Goal: Task Accomplishment & Management: Use online tool/utility

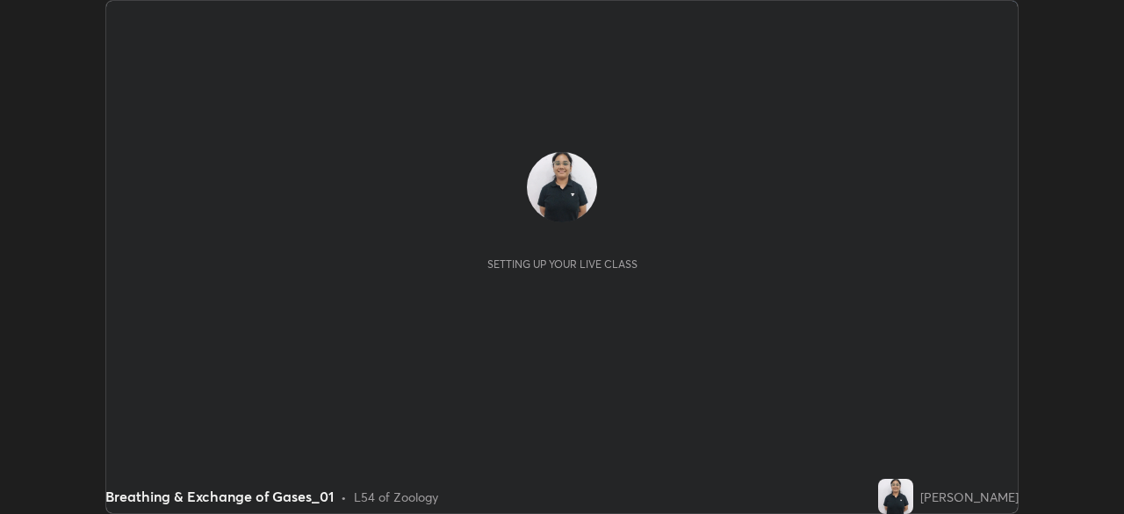
scroll to position [514, 1124]
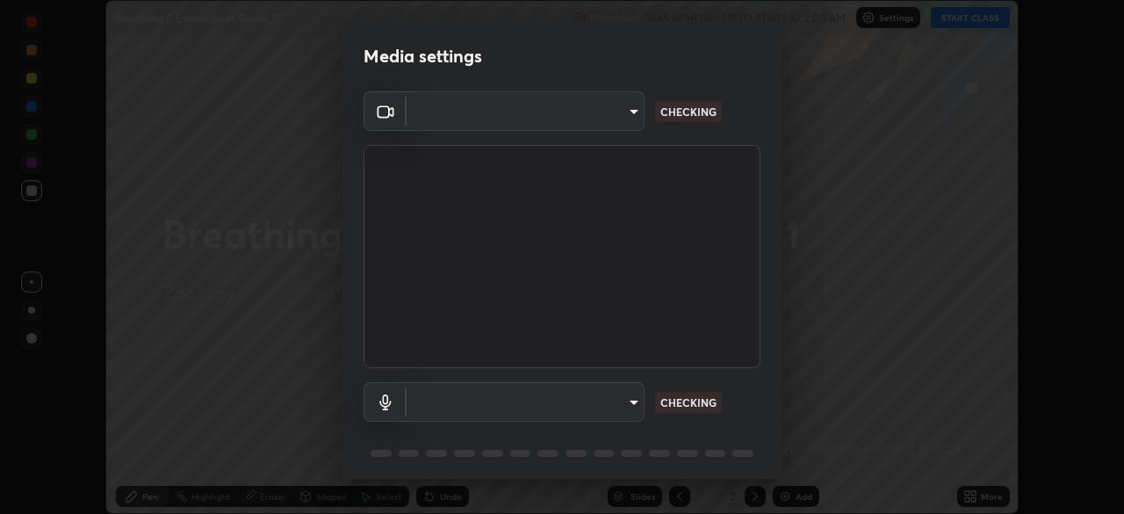
type input "d64d47ec9df49bf16df3be139c80778ada659e70263b5e9972ae33db9fa5459d"
type input "51a22c1431b769a8bb8d408626adf62a2672edeebd2159a8188921bb0d946e59"
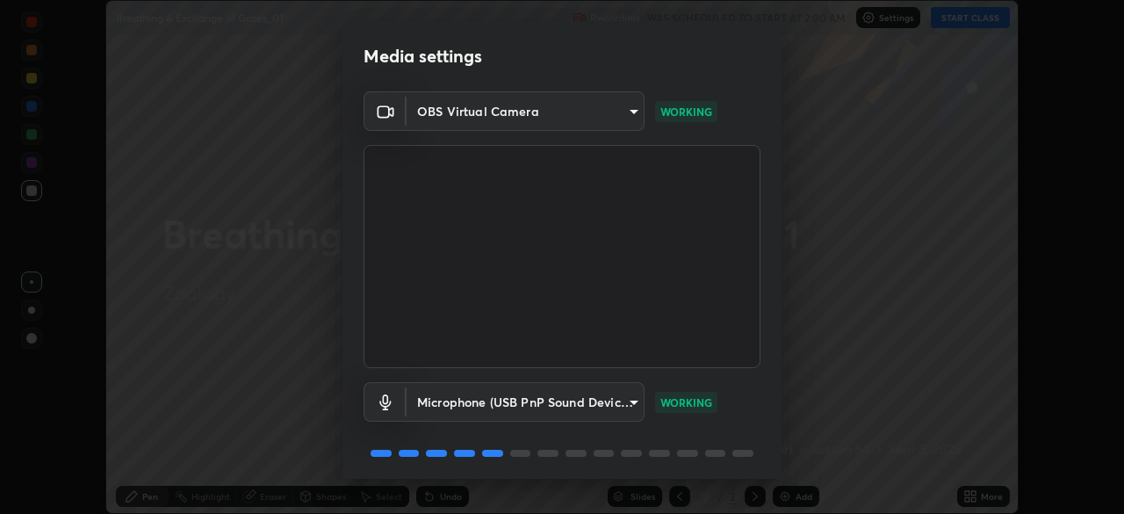
scroll to position [62, 0]
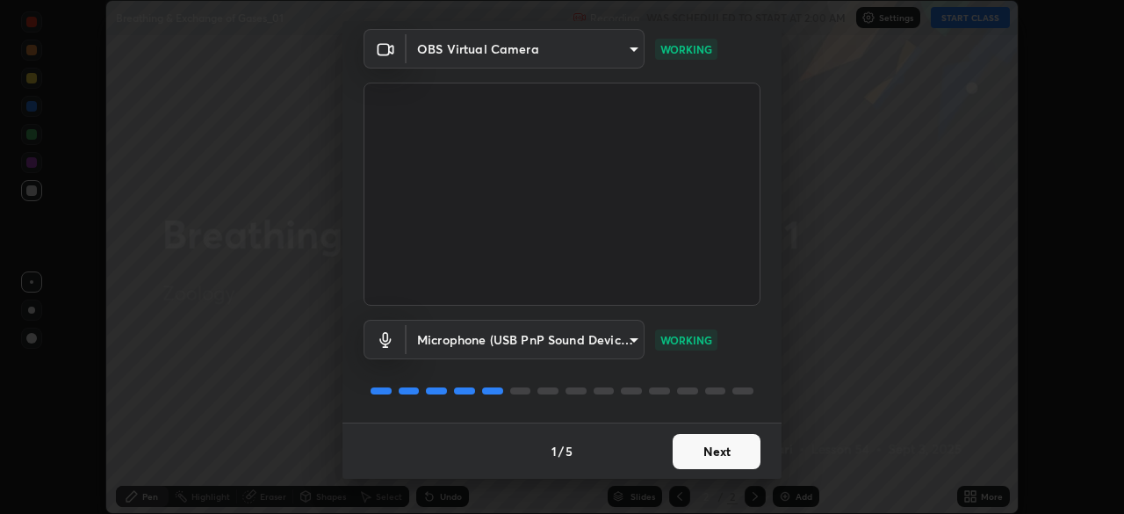
click at [691, 460] on button "Next" at bounding box center [717, 451] width 88 height 35
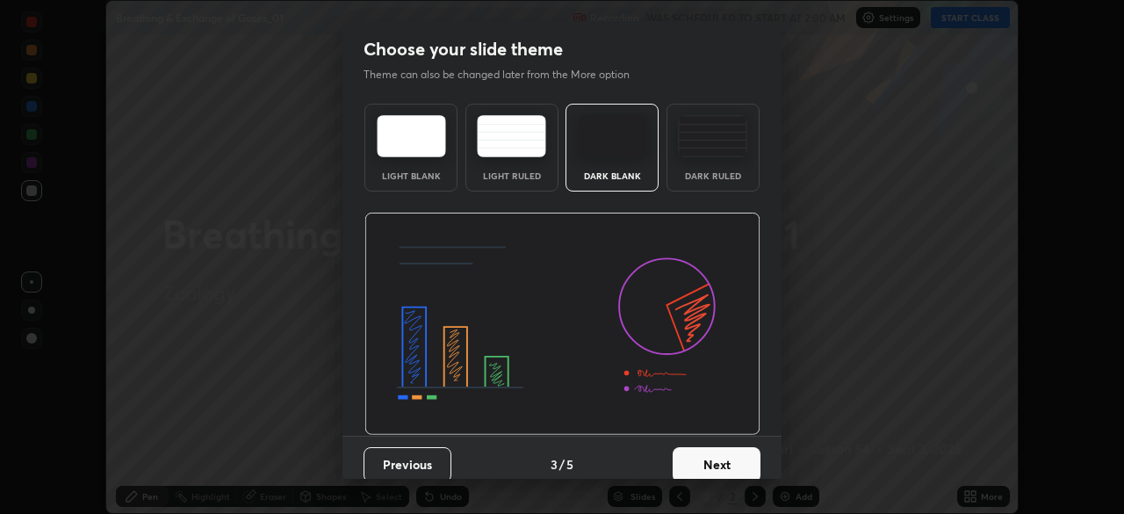
click at [711, 177] on div "Dark Ruled" at bounding box center [713, 175] width 70 height 9
click at [717, 472] on button "Next" at bounding box center [717, 464] width 88 height 35
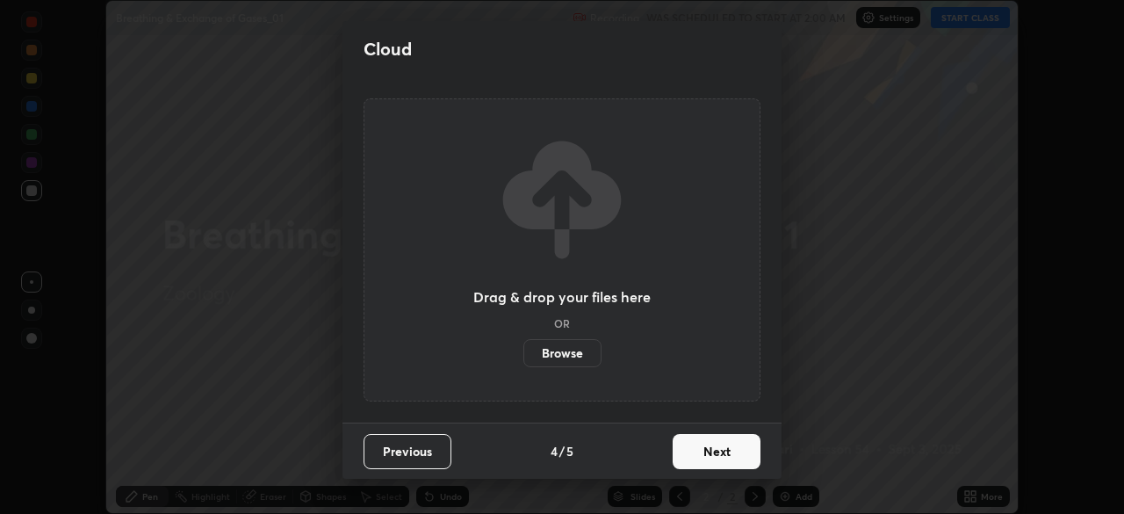
click at [719, 460] on button "Next" at bounding box center [717, 451] width 88 height 35
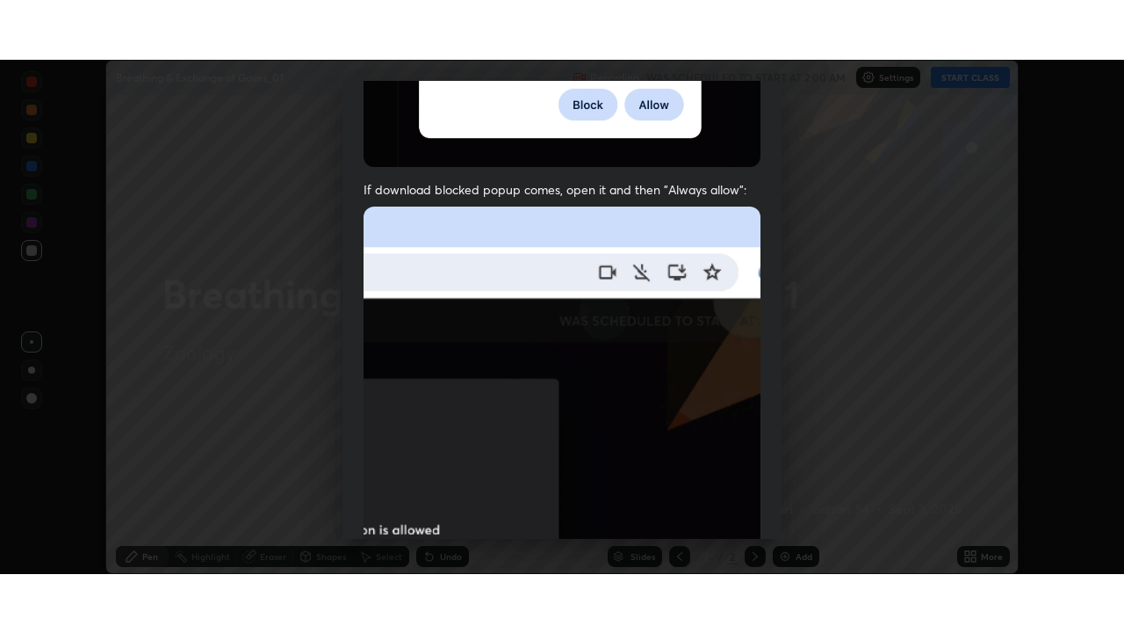
scroll to position [421, 0]
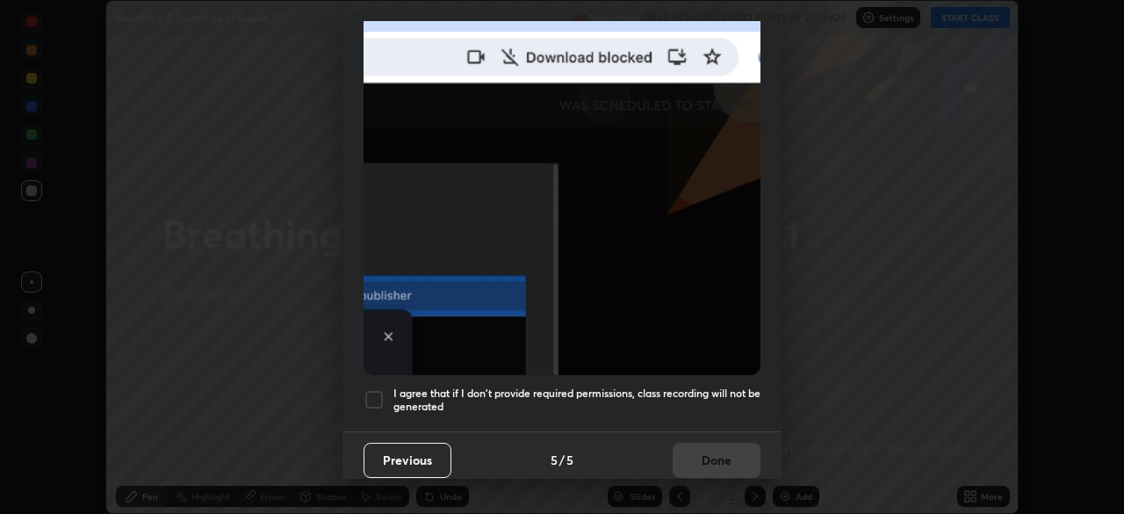
click at [366, 392] on div at bounding box center [374, 399] width 21 height 21
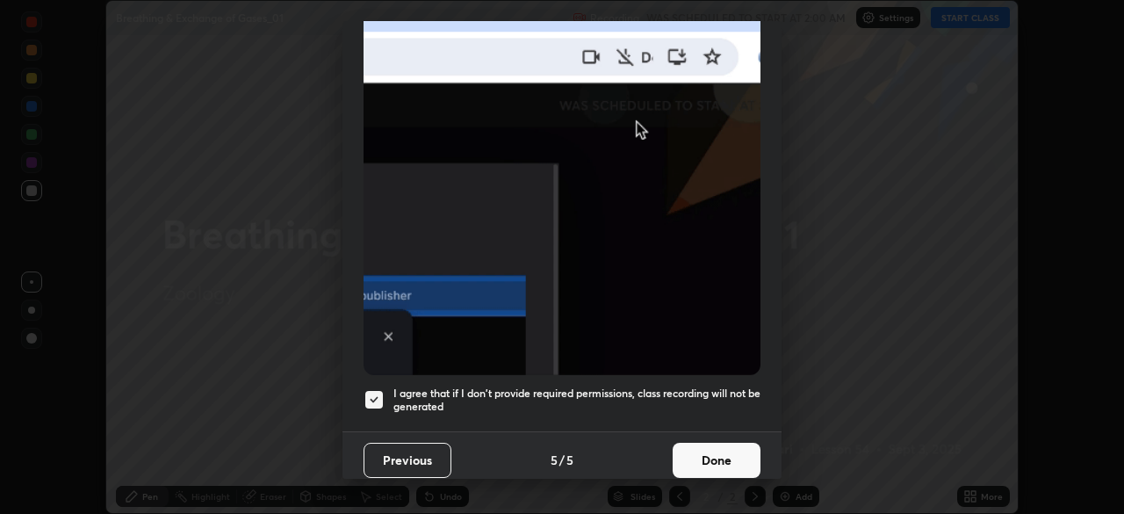
click at [687, 445] on button "Done" at bounding box center [717, 460] width 88 height 35
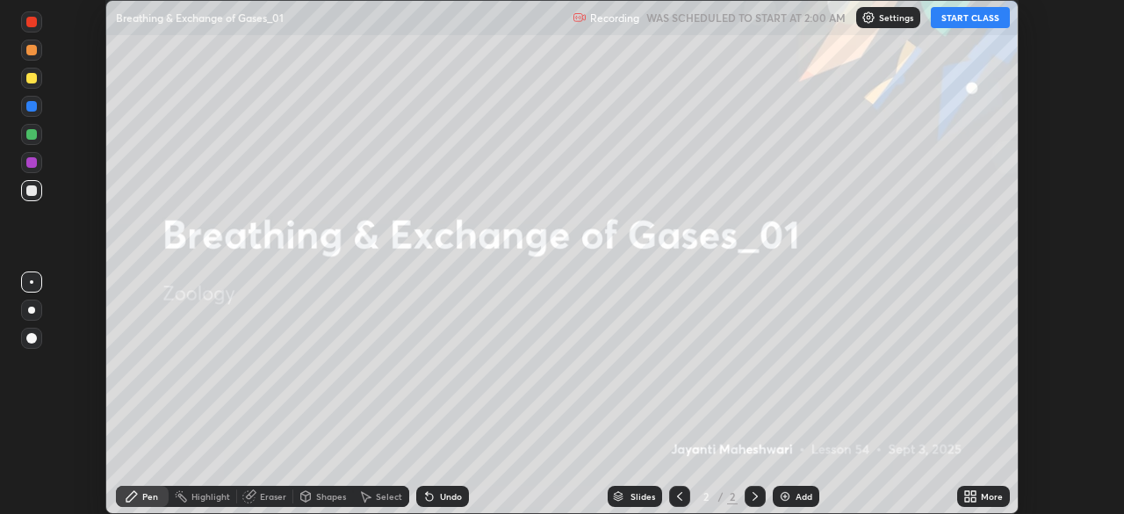
click at [954, 22] on button "START CLASS" at bounding box center [970, 17] width 79 height 21
click at [969, 493] on icon at bounding box center [967, 493] width 4 height 4
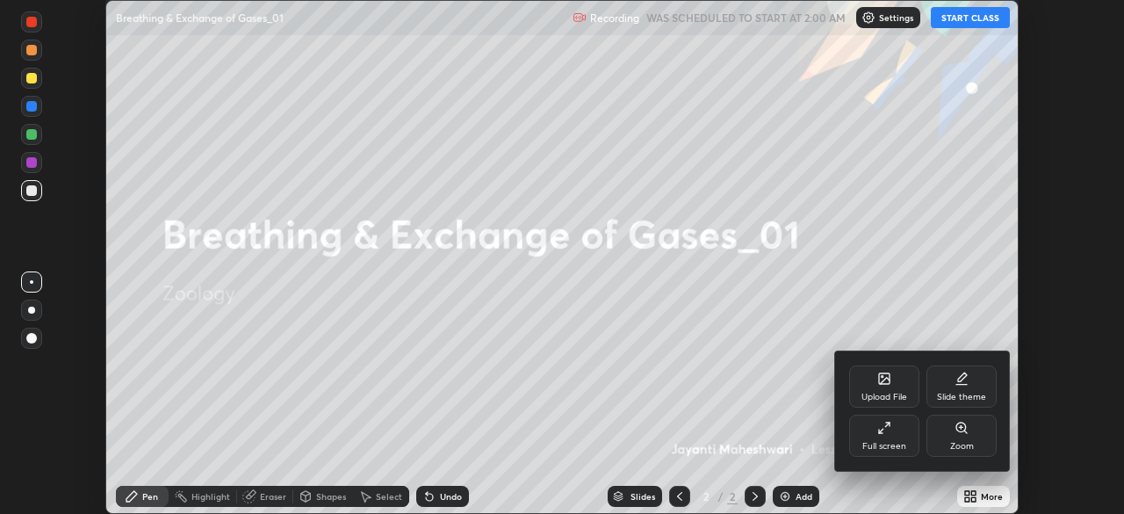
click at [853, 437] on div "Full screen" at bounding box center [885, 436] width 70 height 42
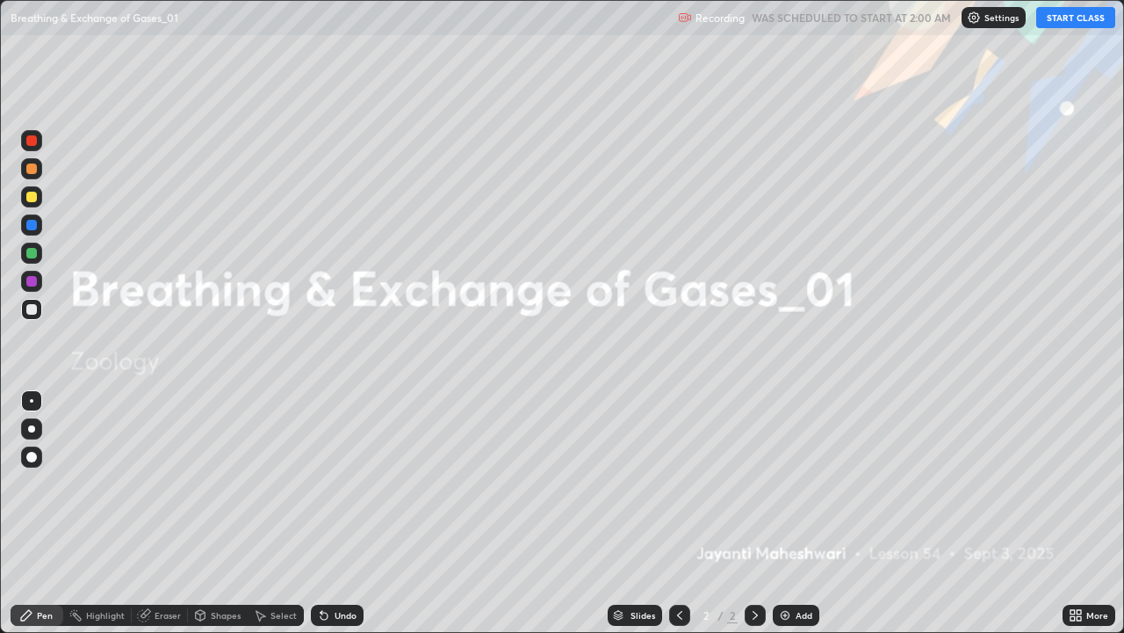
scroll to position [633, 1124]
click at [790, 513] on img at bounding box center [785, 615] width 14 height 14
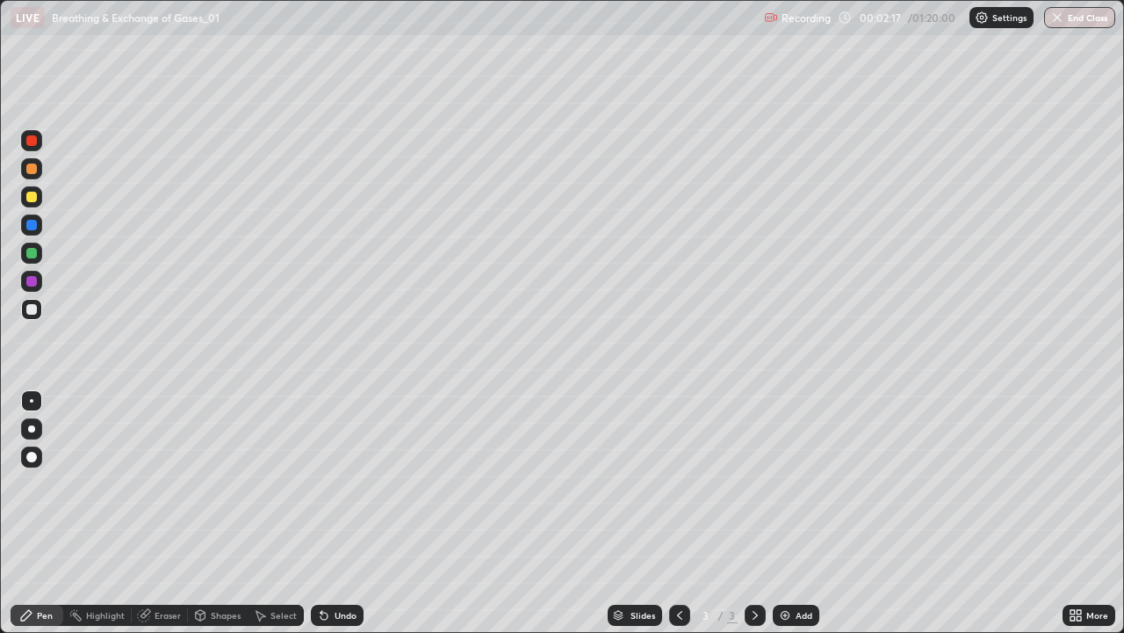
click at [38, 433] on div at bounding box center [31, 428] width 21 height 21
click at [200, 513] on icon at bounding box center [200, 617] width 0 height 6
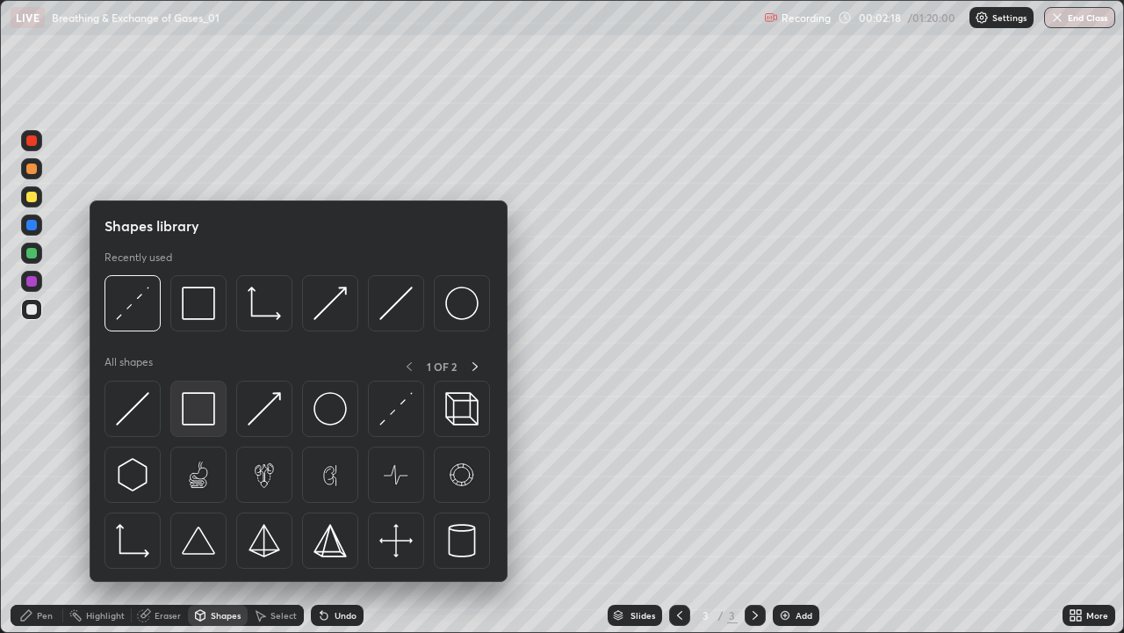
click at [204, 410] on img at bounding box center [198, 408] width 33 height 33
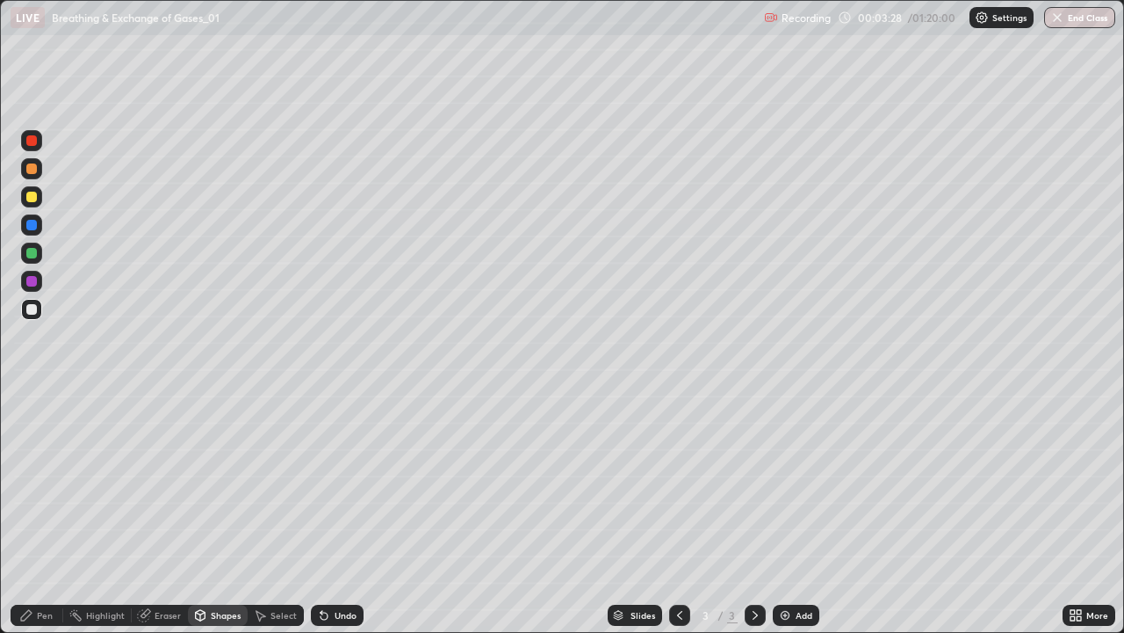
click at [31, 513] on icon at bounding box center [26, 615] width 14 height 14
click at [41, 198] on div at bounding box center [31, 196] width 21 height 21
click at [25, 308] on div at bounding box center [31, 309] width 21 height 21
click at [754, 513] on icon at bounding box center [755, 615] width 14 height 14
click at [792, 513] on div "Add" at bounding box center [796, 614] width 47 height 21
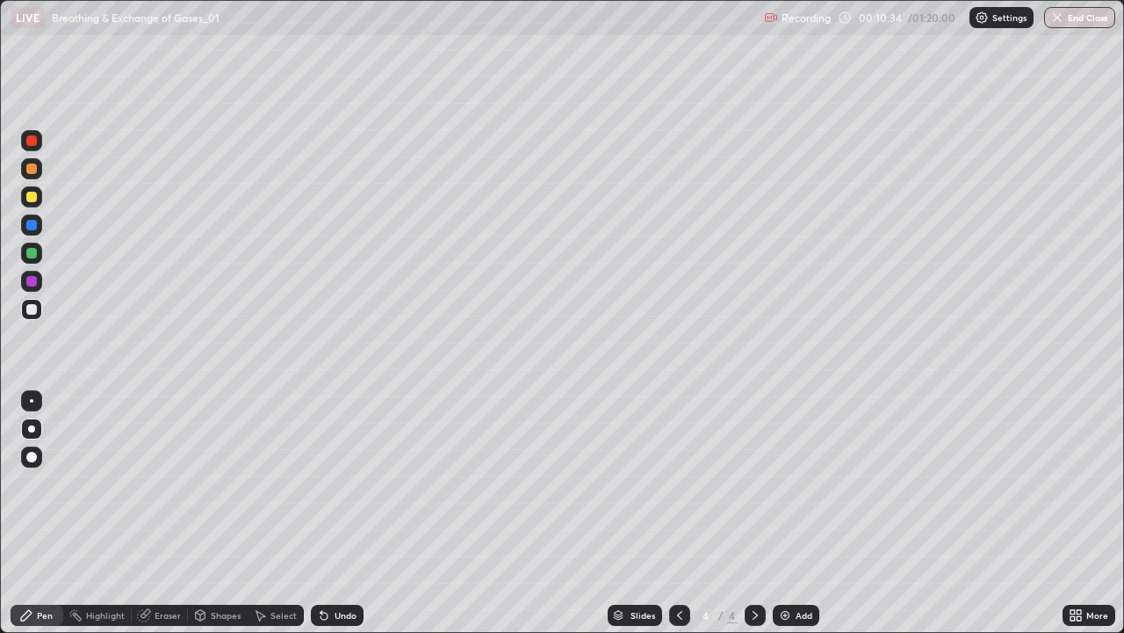
click at [211, 513] on div "Shapes" at bounding box center [218, 614] width 60 height 21
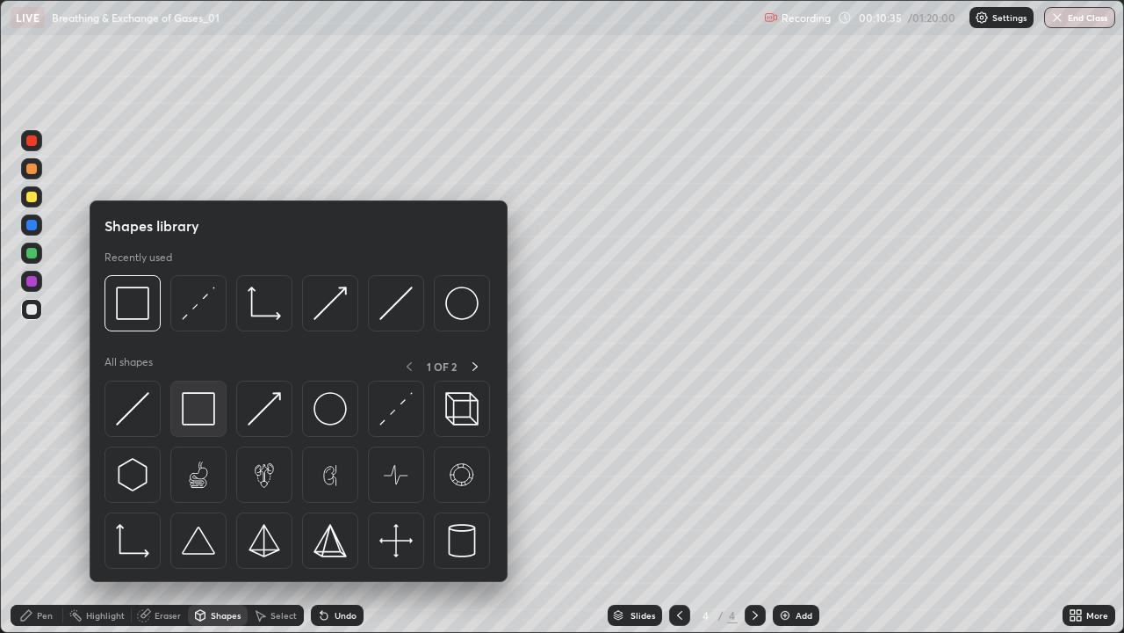
click at [199, 417] on img at bounding box center [198, 408] width 33 height 33
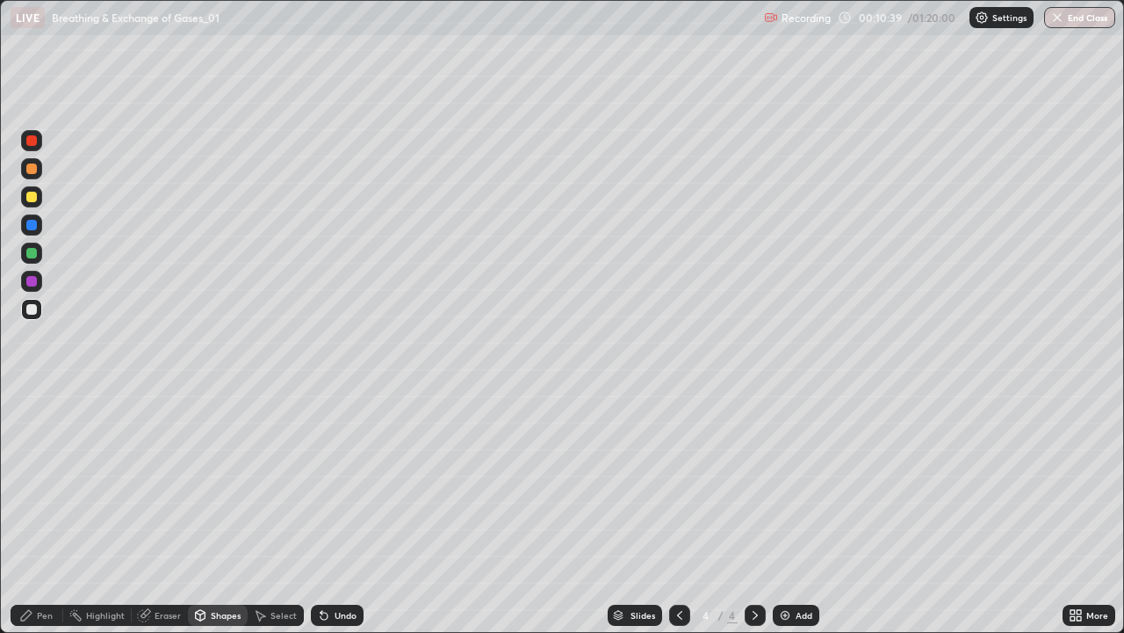
click at [41, 513] on div "Pen" at bounding box center [37, 614] width 53 height 21
click at [41, 199] on div at bounding box center [31, 196] width 21 height 21
click at [32, 254] on div at bounding box center [31, 253] width 11 height 11
click at [32, 201] on div at bounding box center [31, 197] width 11 height 11
click at [31, 306] on div at bounding box center [31, 309] width 11 height 11
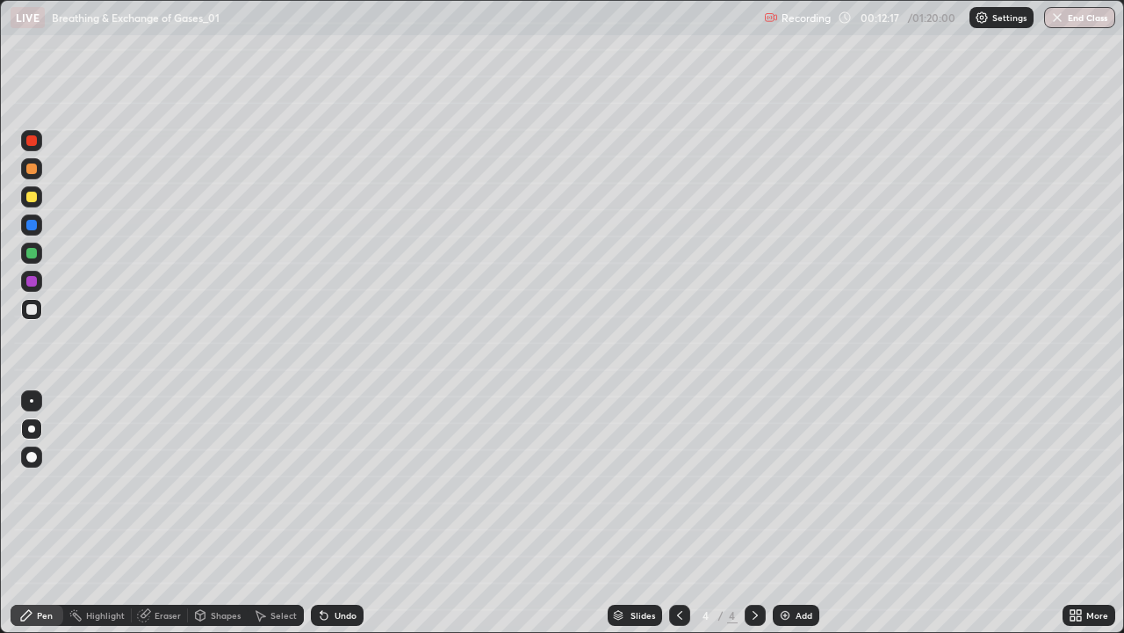
click at [33, 229] on div at bounding box center [31, 225] width 11 height 11
click at [28, 310] on div at bounding box center [31, 309] width 11 height 11
click at [151, 513] on div "Eraser" at bounding box center [160, 614] width 56 height 21
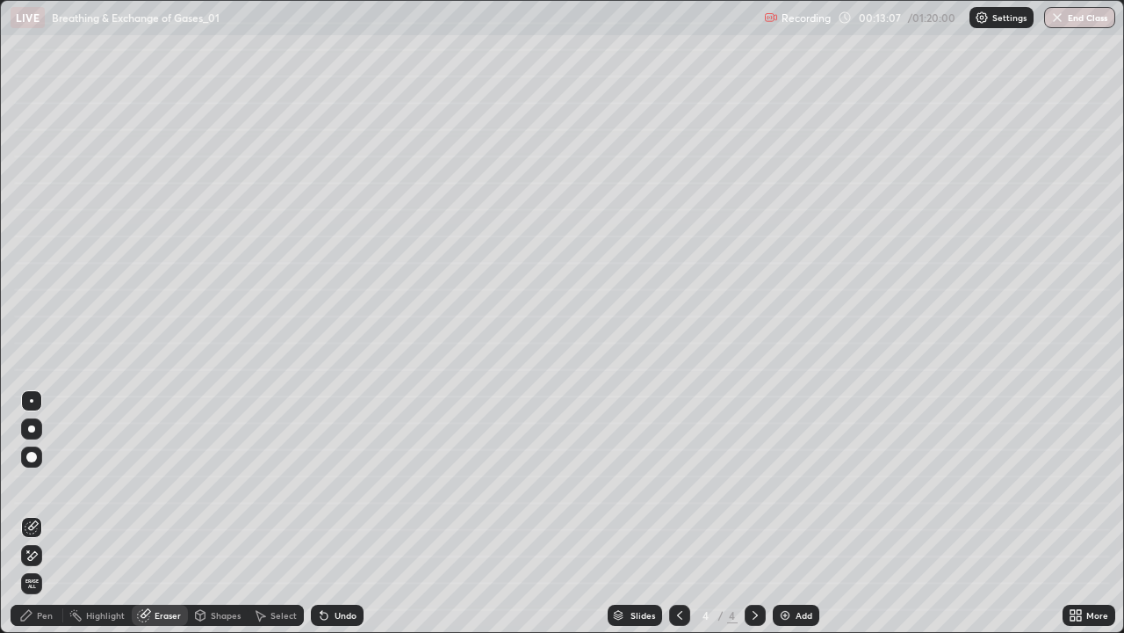
click at [30, 513] on icon at bounding box center [26, 615] width 11 height 11
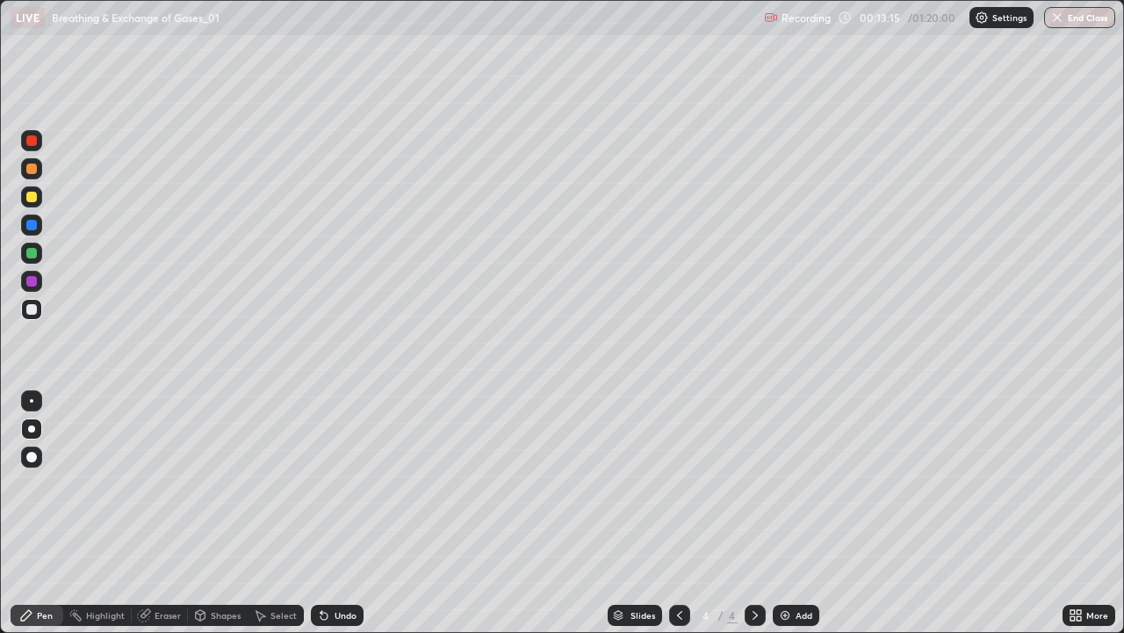
click at [344, 513] on div "Undo" at bounding box center [346, 615] width 22 height 9
click at [34, 198] on div at bounding box center [31, 197] width 11 height 11
click at [150, 513] on icon at bounding box center [144, 615] width 14 height 14
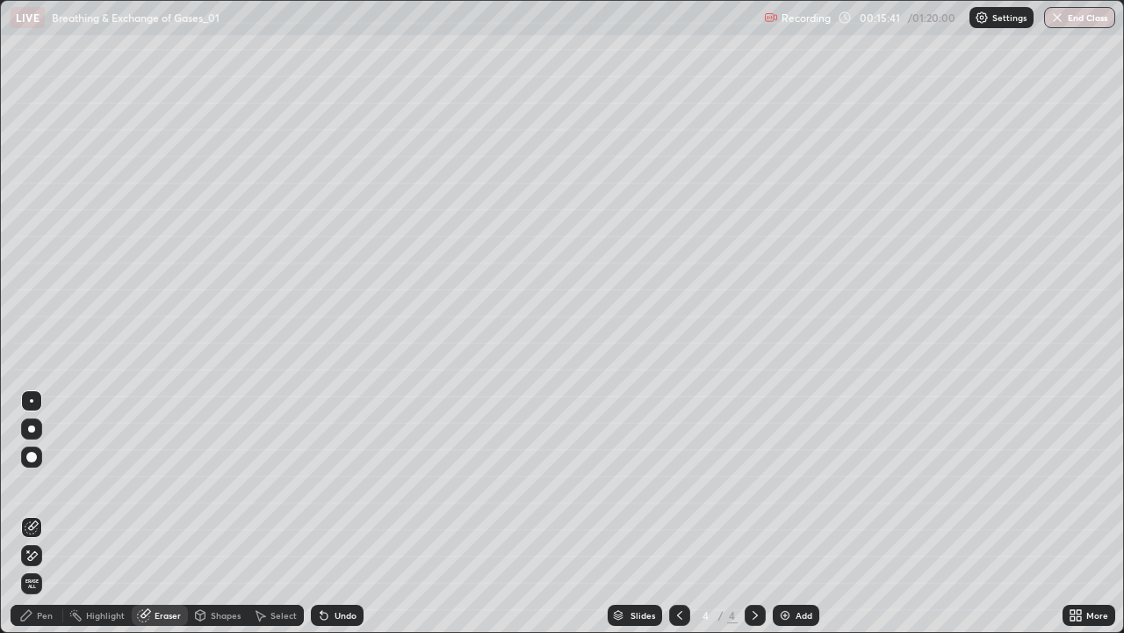
click at [33, 513] on icon at bounding box center [33, 555] width 10 height 9
click at [25, 513] on div "Pen" at bounding box center [37, 614] width 53 height 21
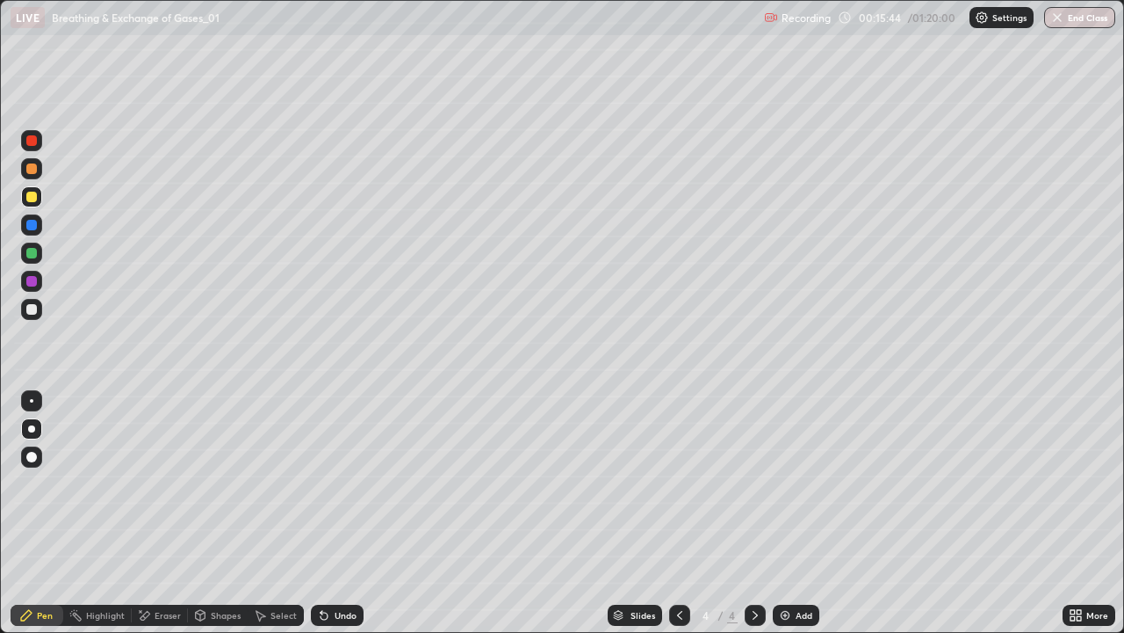
click at [32, 310] on div at bounding box center [31, 309] width 11 height 11
click at [786, 513] on img at bounding box center [785, 615] width 14 height 14
click at [30, 206] on div at bounding box center [31, 196] width 21 height 21
click at [32, 254] on div at bounding box center [31, 253] width 11 height 11
click at [33, 198] on div at bounding box center [31, 197] width 11 height 11
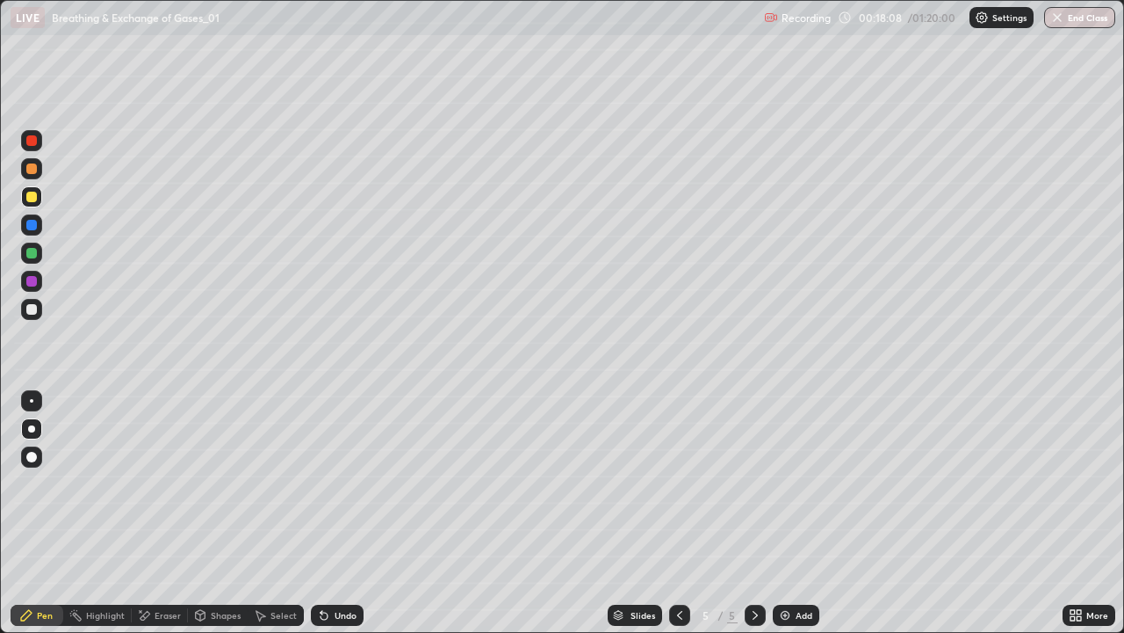
click at [31, 312] on div at bounding box center [31, 309] width 11 height 11
click at [23, 257] on div at bounding box center [31, 252] width 21 height 21
click at [339, 513] on div "Undo" at bounding box center [337, 614] width 53 height 21
click at [338, 513] on div "Undo" at bounding box center [337, 614] width 53 height 21
click at [344, 513] on div "Undo" at bounding box center [337, 614] width 53 height 21
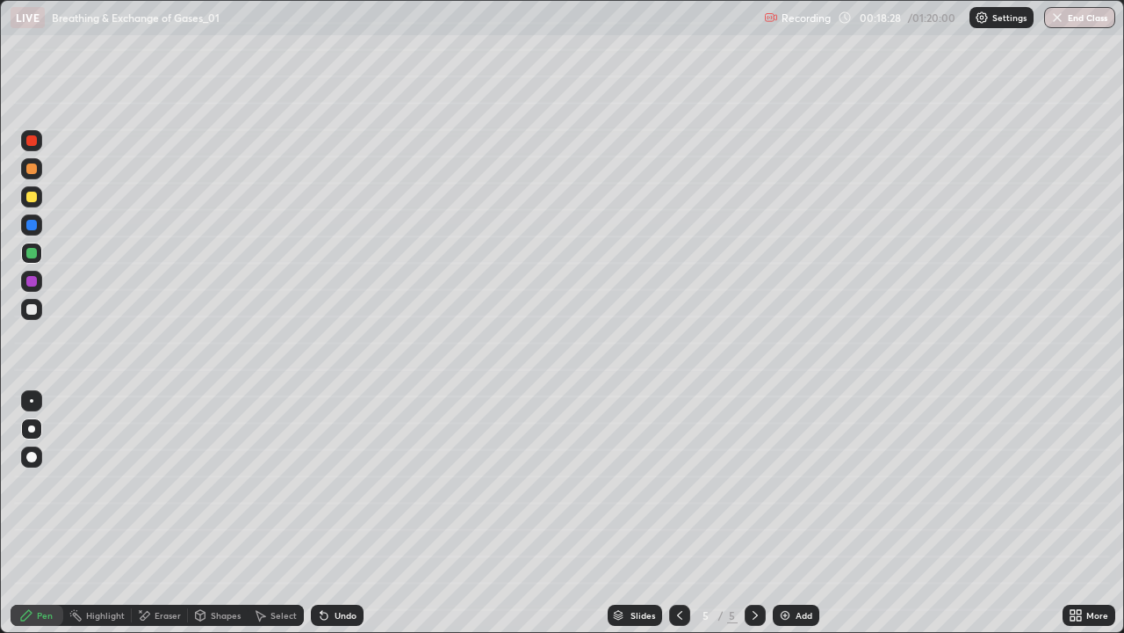
click at [344, 513] on div "Undo" at bounding box center [337, 614] width 53 height 21
click at [343, 513] on div "Undo" at bounding box center [337, 614] width 53 height 21
click at [342, 513] on div "Undo" at bounding box center [337, 614] width 53 height 21
click at [36, 302] on div at bounding box center [31, 309] width 21 height 21
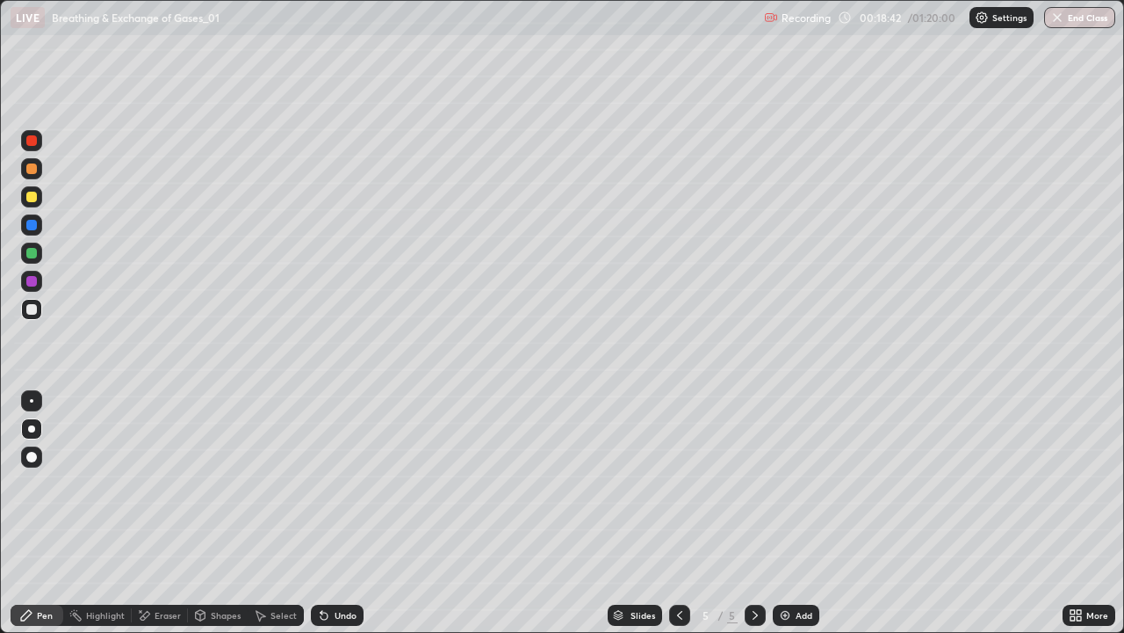
click at [33, 197] on div at bounding box center [31, 197] width 11 height 11
click at [40, 223] on div at bounding box center [31, 224] width 21 height 21
click at [36, 283] on div at bounding box center [31, 281] width 11 height 11
click at [33, 309] on div at bounding box center [31, 309] width 11 height 11
click at [680, 513] on icon at bounding box center [680, 615] width 14 height 14
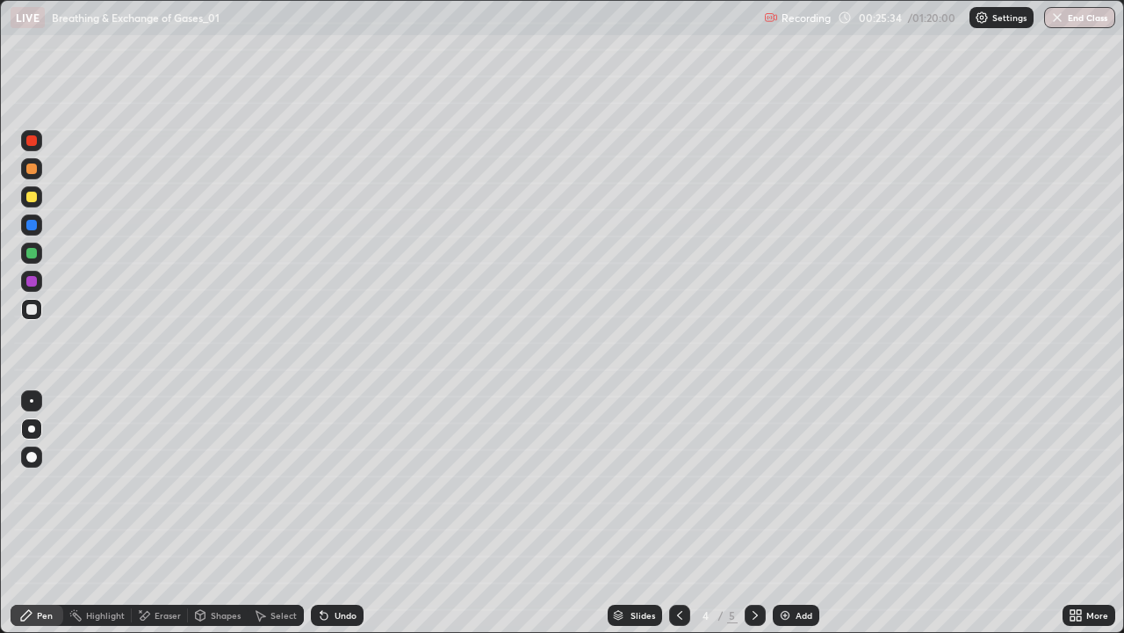
click at [751, 513] on icon at bounding box center [755, 615] width 14 height 14
click at [803, 513] on div "Add" at bounding box center [804, 615] width 17 height 9
click at [32, 252] on div at bounding box center [31, 253] width 11 height 11
click at [32, 170] on div at bounding box center [31, 168] width 11 height 11
click at [31, 201] on div at bounding box center [31, 197] width 11 height 11
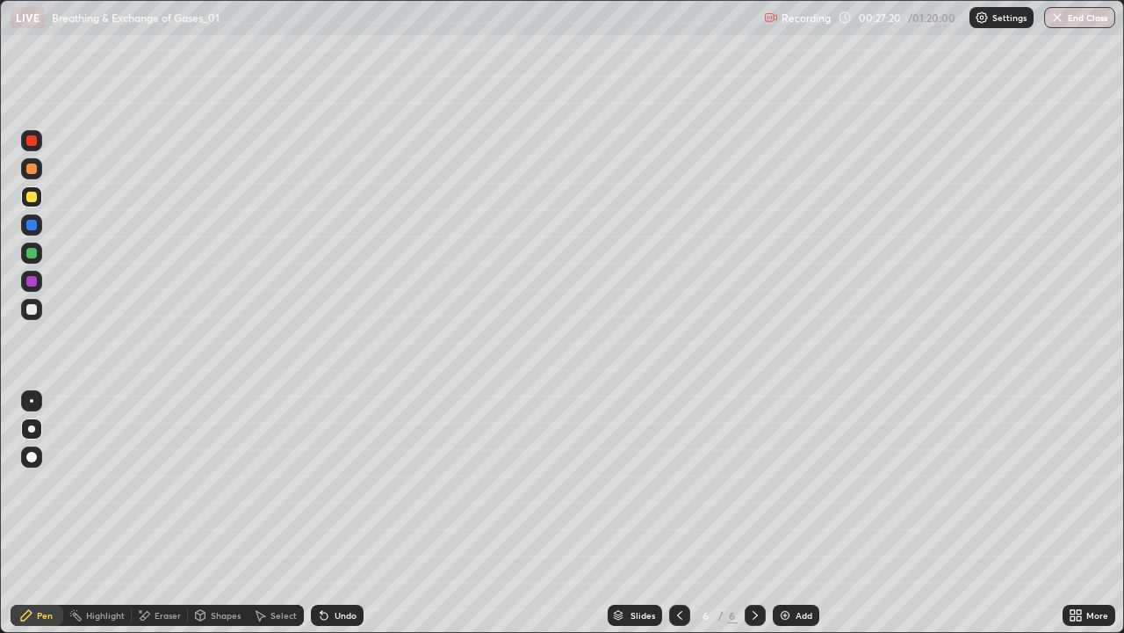
click at [29, 304] on div at bounding box center [31, 309] width 11 height 11
click at [30, 251] on div at bounding box center [31, 253] width 11 height 11
click at [34, 314] on div at bounding box center [31, 309] width 11 height 11
click at [38, 203] on div at bounding box center [31, 196] width 21 height 21
click at [33, 253] on div at bounding box center [31, 253] width 11 height 11
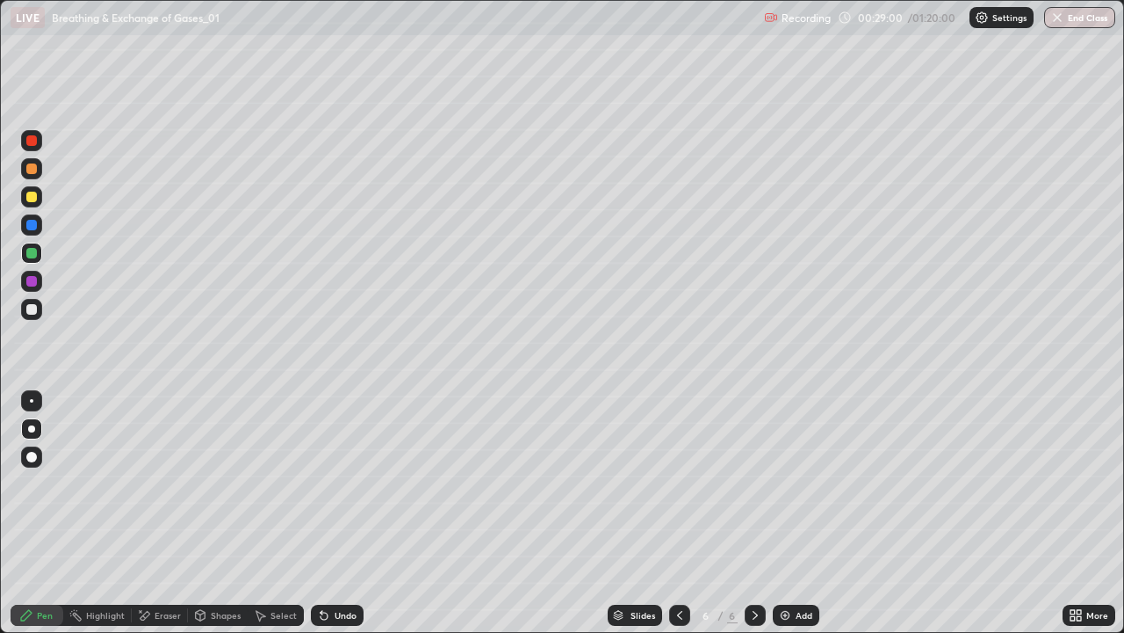
click at [30, 196] on div at bounding box center [31, 197] width 11 height 11
click at [204, 513] on icon at bounding box center [200, 615] width 14 height 14
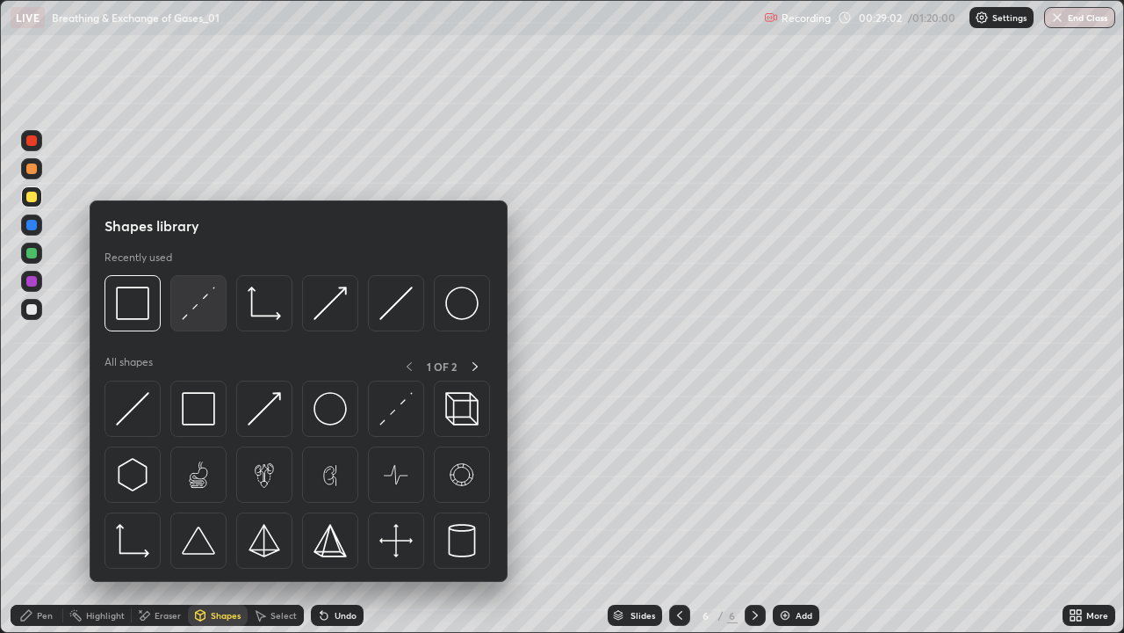
click at [187, 313] on img at bounding box center [198, 302] width 33 height 33
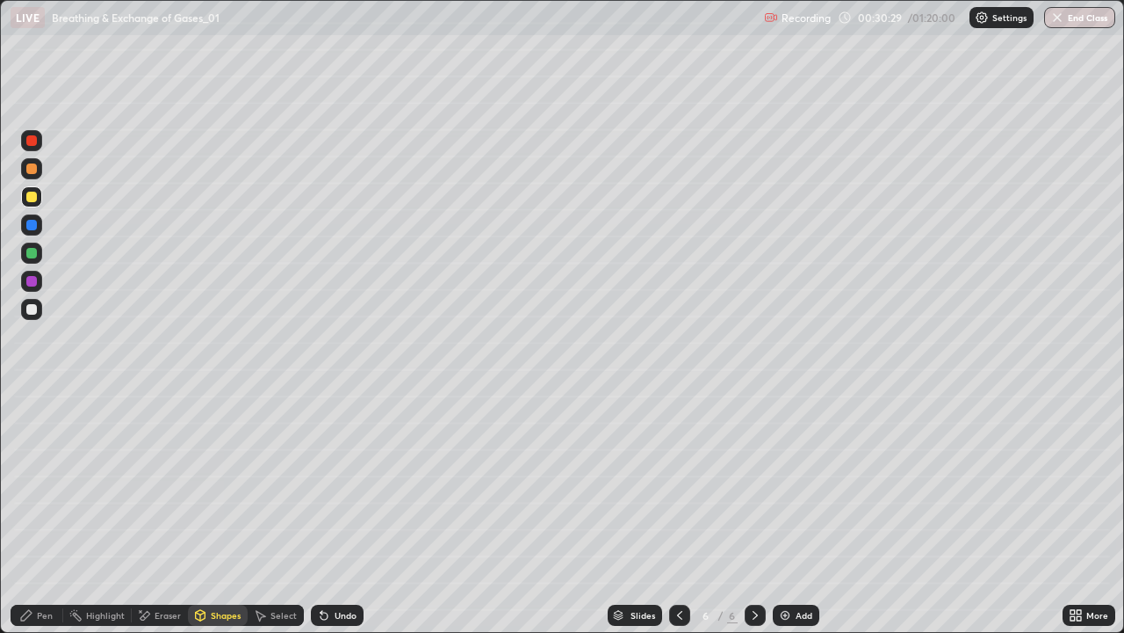
click at [800, 513] on div "Add" at bounding box center [796, 614] width 47 height 21
click at [209, 513] on div "Shapes" at bounding box center [218, 614] width 60 height 21
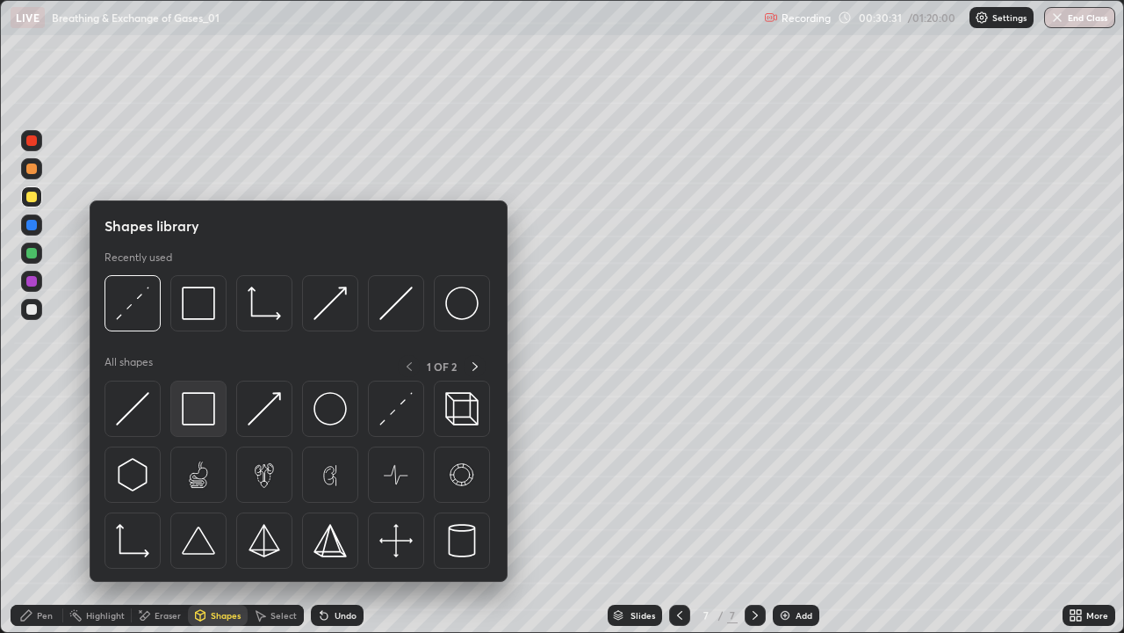
click at [192, 408] on img at bounding box center [198, 408] width 33 height 33
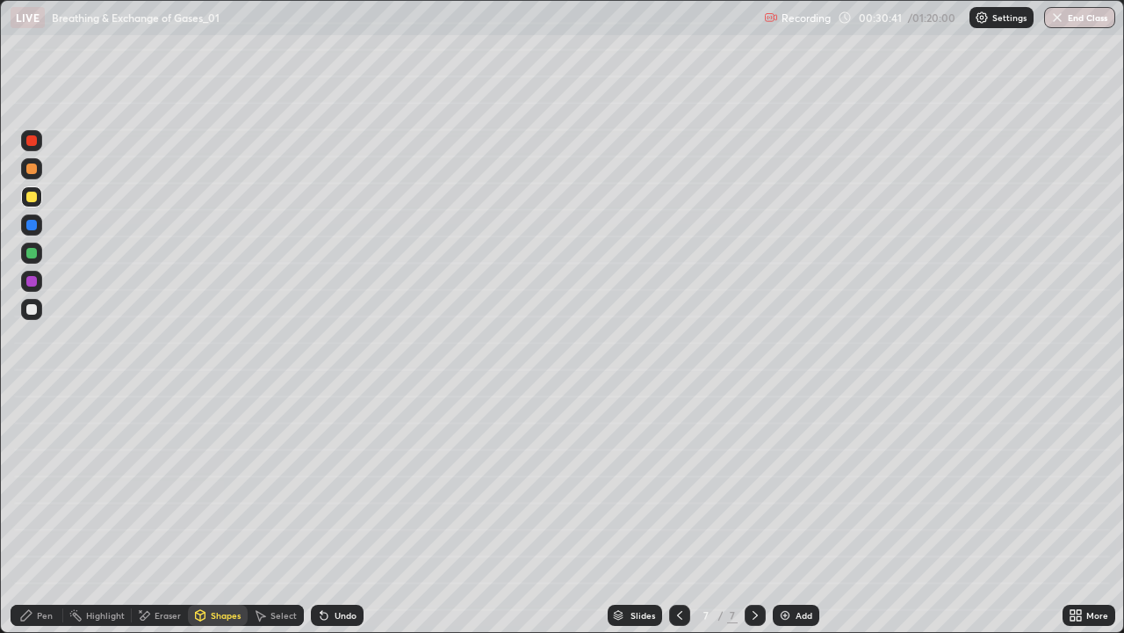
click at [33, 317] on div at bounding box center [31, 309] width 21 height 21
click at [25, 513] on icon at bounding box center [26, 615] width 14 height 14
click at [38, 197] on div at bounding box center [31, 196] width 21 height 21
click at [35, 173] on div at bounding box center [31, 168] width 21 height 21
click at [40, 302] on div at bounding box center [31, 309] width 21 height 21
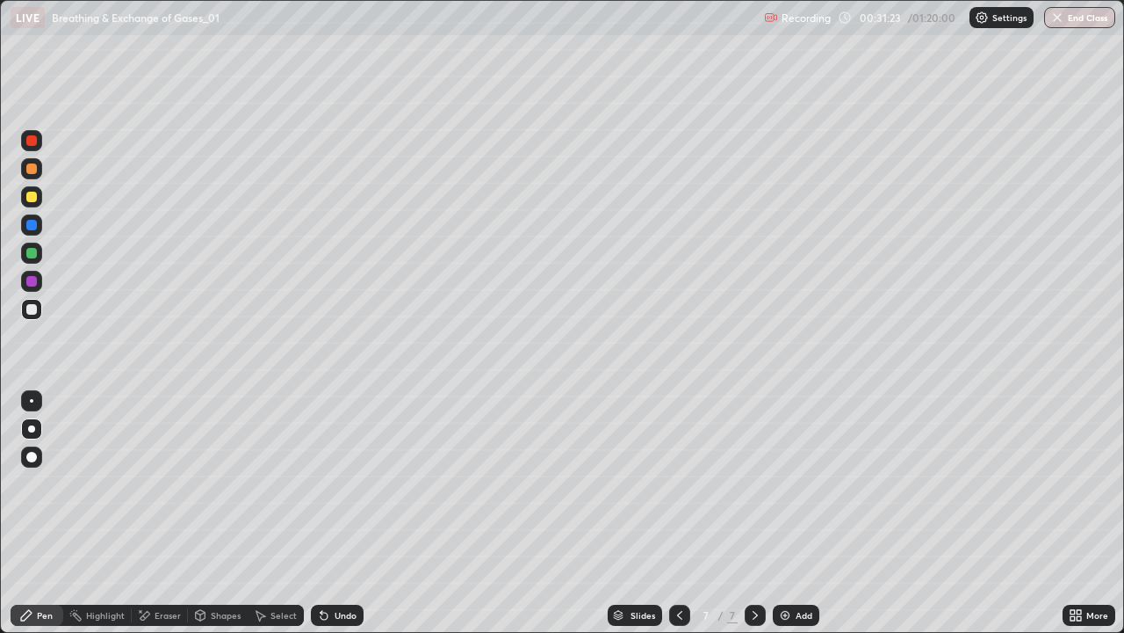
click at [34, 199] on div at bounding box center [31, 197] width 11 height 11
click at [34, 312] on div at bounding box center [31, 309] width 11 height 11
click at [39, 197] on div at bounding box center [31, 196] width 21 height 21
click at [39, 311] on div at bounding box center [31, 309] width 21 height 21
click at [31, 204] on div at bounding box center [31, 196] width 21 height 21
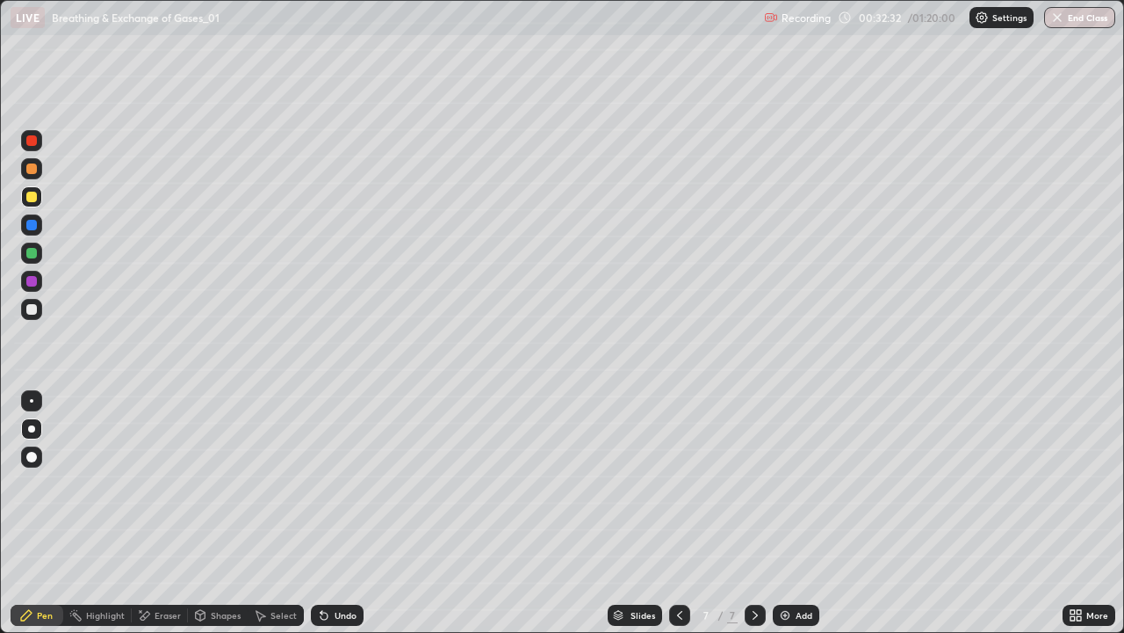
click at [41, 309] on div at bounding box center [31, 309] width 21 height 21
click at [41, 165] on div at bounding box center [31, 168] width 21 height 21
click at [34, 306] on div at bounding box center [31, 309] width 11 height 11
click at [342, 513] on div "Undo" at bounding box center [346, 615] width 22 height 9
click at [38, 193] on div at bounding box center [31, 196] width 21 height 21
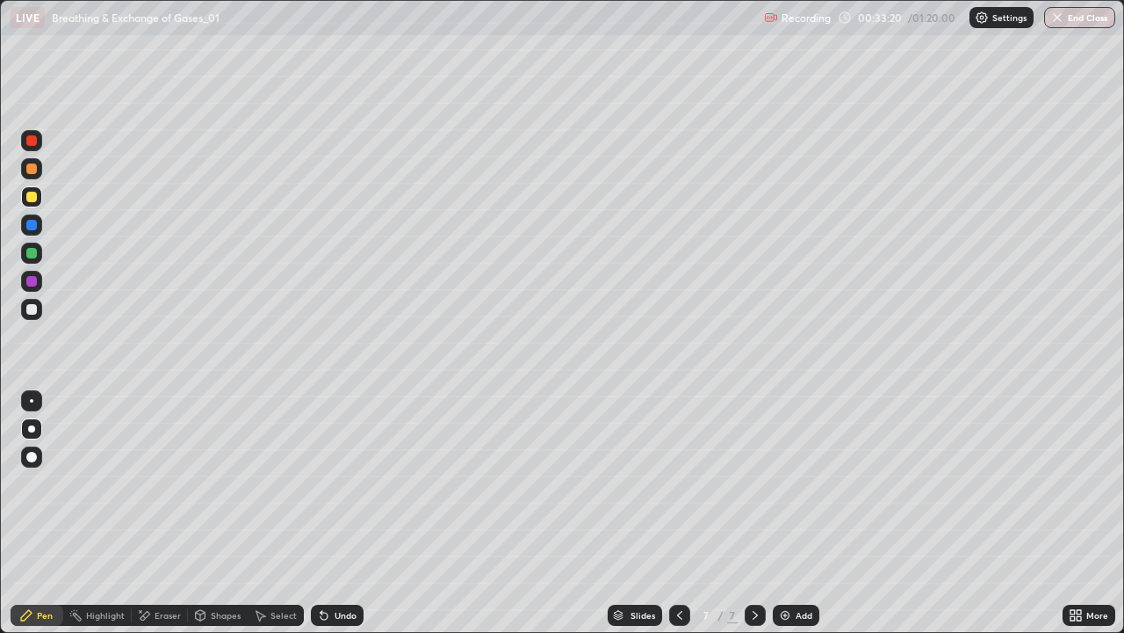
click at [40, 307] on div at bounding box center [31, 309] width 21 height 21
click at [39, 192] on div at bounding box center [31, 196] width 21 height 21
click at [36, 313] on div at bounding box center [31, 309] width 11 height 11
click at [34, 170] on div at bounding box center [31, 168] width 11 height 11
click at [799, 513] on div "Add" at bounding box center [804, 615] width 17 height 9
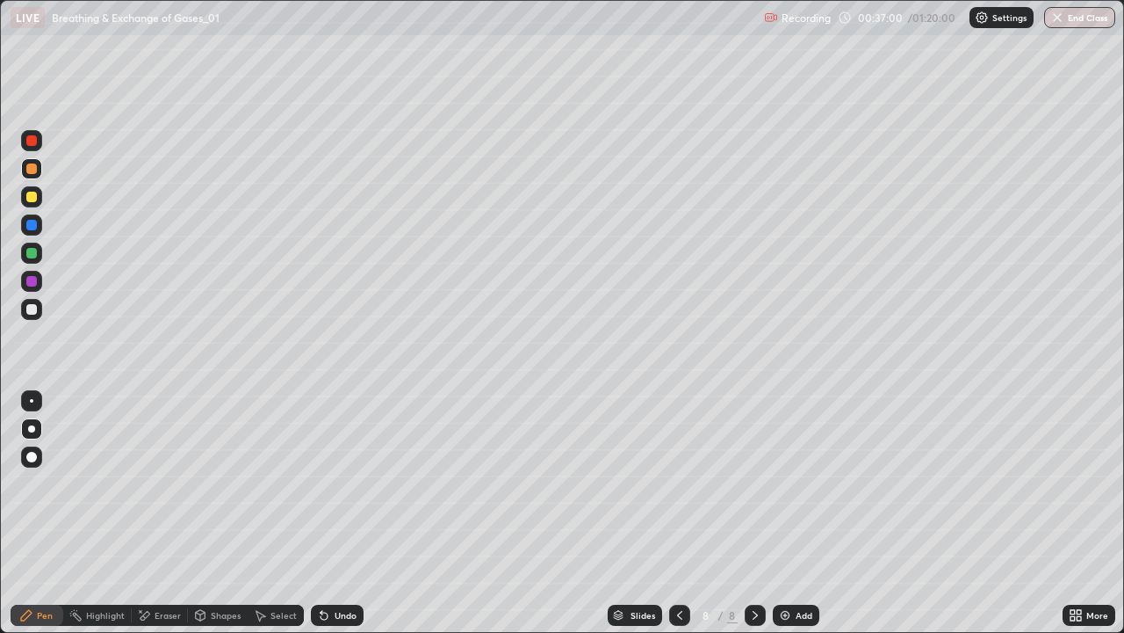
click at [36, 313] on div at bounding box center [31, 309] width 11 height 11
click at [29, 198] on div at bounding box center [31, 197] width 11 height 11
click at [343, 513] on div "Undo" at bounding box center [346, 615] width 22 height 9
click at [32, 308] on div at bounding box center [31, 309] width 11 height 11
click at [335, 513] on div "Undo" at bounding box center [346, 615] width 22 height 9
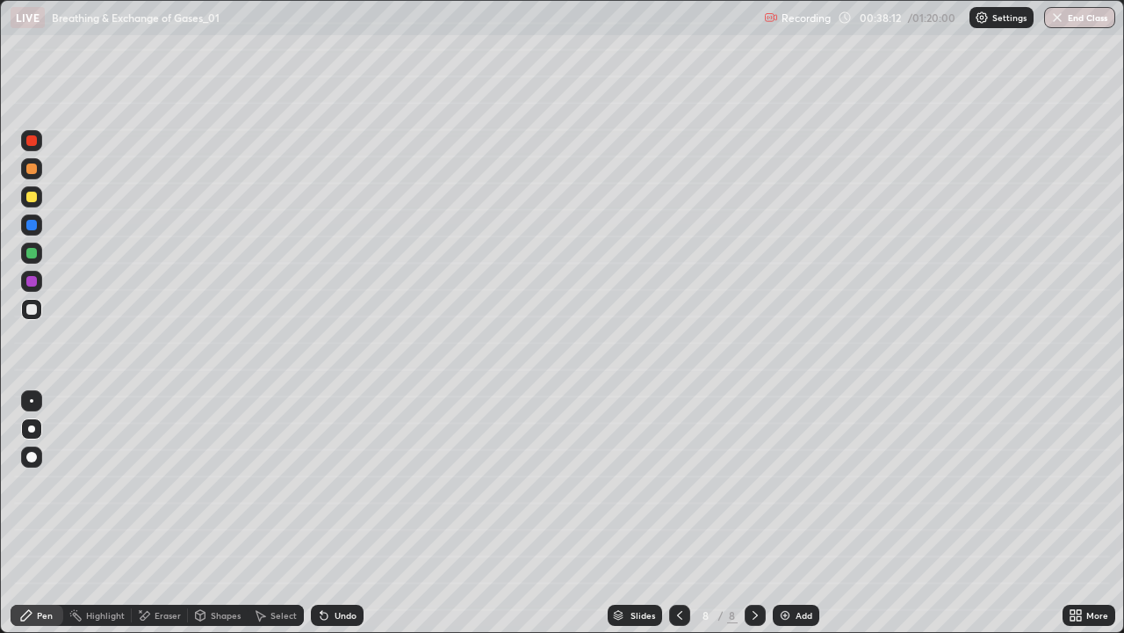
click at [335, 513] on div "Undo" at bounding box center [346, 615] width 22 height 9
click at [111, 513] on div "Highlight" at bounding box center [105, 615] width 39 height 9
click at [38, 513] on icon at bounding box center [32, 555] width 14 height 14
click at [284, 513] on div "Select" at bounding box center [276, 614] width 56 height 21
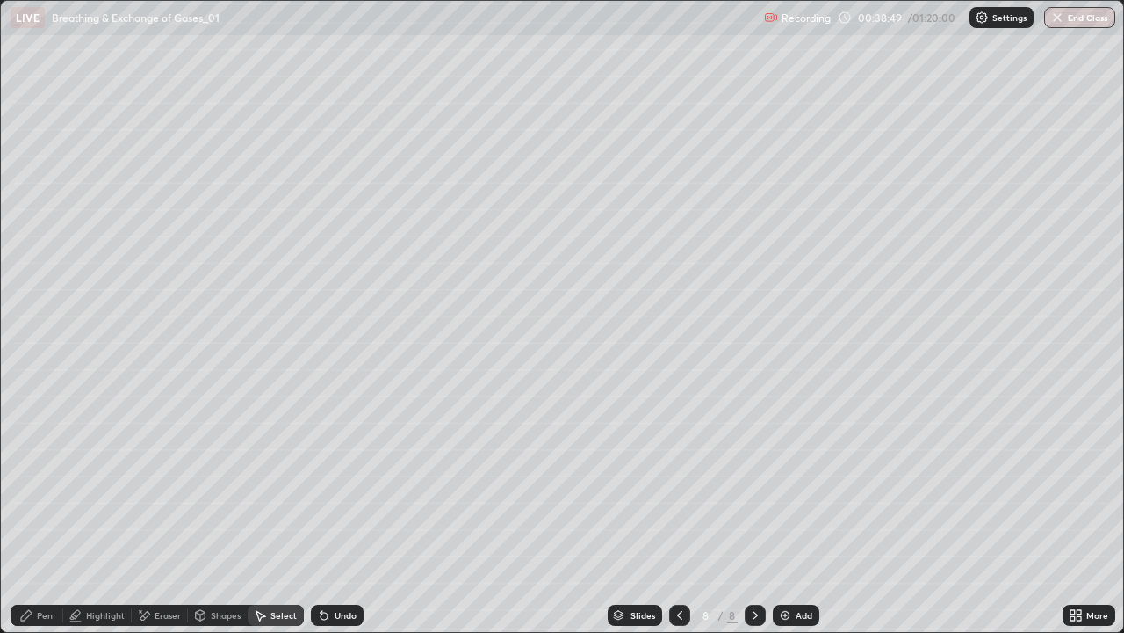
click at [328, 513] on icon at bounding box center [324, 615] width 14 height 14
click at [40, 513] on div "Pen" at bounding box center [45, 615] width 16 height 9
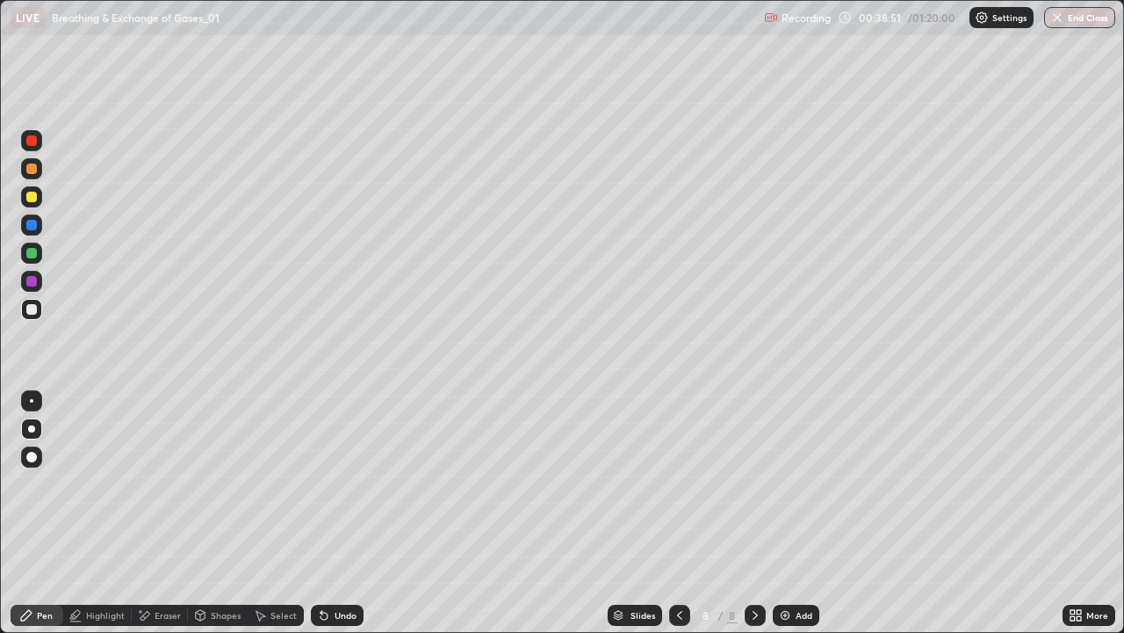
click at [33, 201] on div at bounding box center [31, 197] width 11 height 11
click at [30, 312] on div at bounding box center [31, 309] width 11 height 11
click at [155, 513] on div "Eraser" at bounding box center [168, 615] width 26 height 9
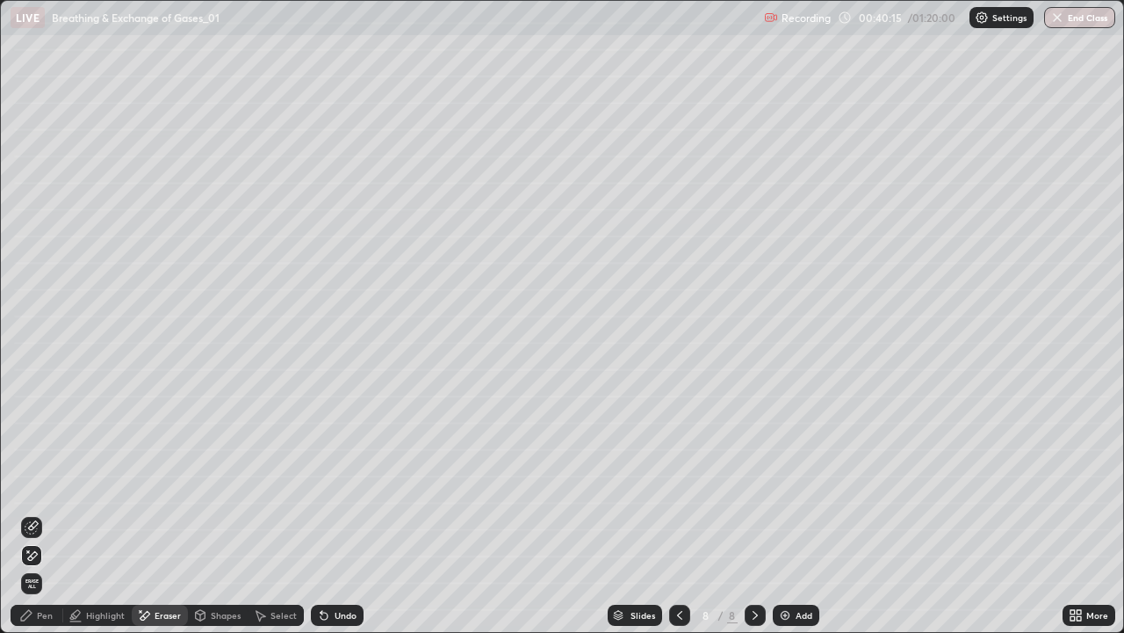
click at [36, 513] on icon at bounding box center [32, 527] width 14 height 14
click at [36, 513] on div "Pen" at bounding box center [37, 614] width 53 height 21
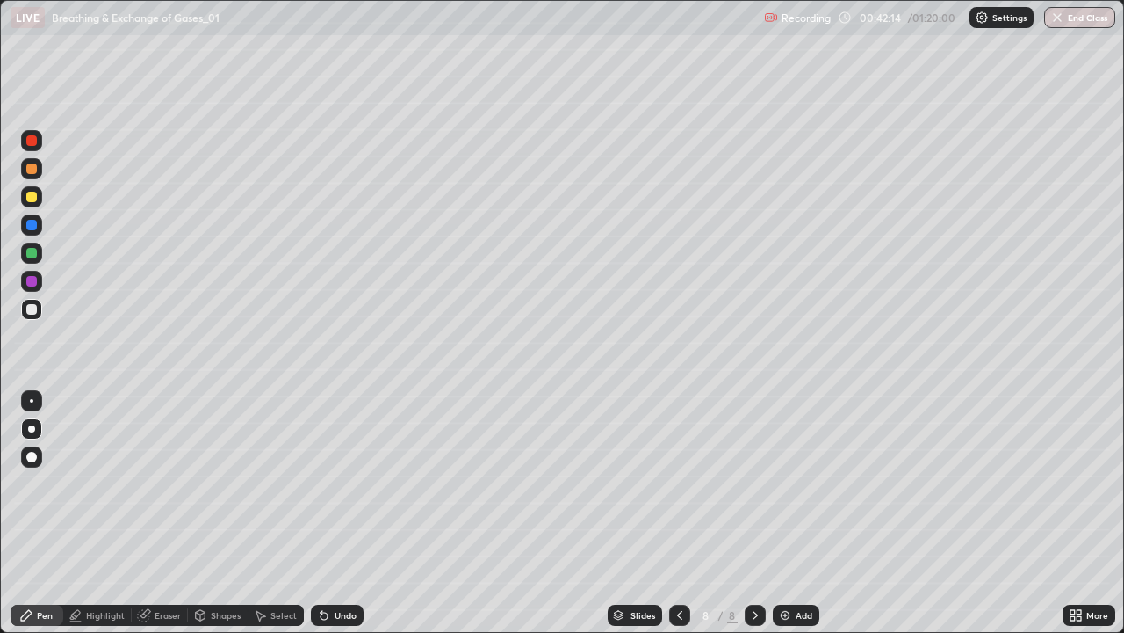
click at [34, 281] on div at bounding box center [31, 281] width 11 height 11
click at [262, 513] on icon at bounding box center [262, 616] width 10 height 11
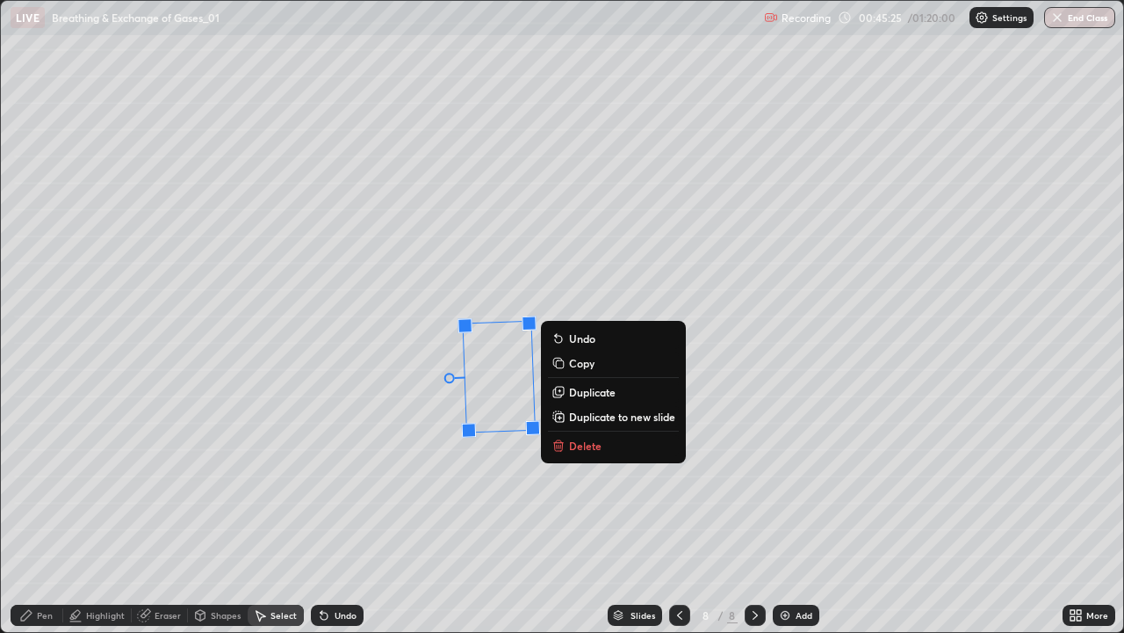
click at [412, 468] on div "88 ° Undo Copy Duplicate Duplicate to new slide Delete" at bounding box center [562, 316] width 1123 height 631
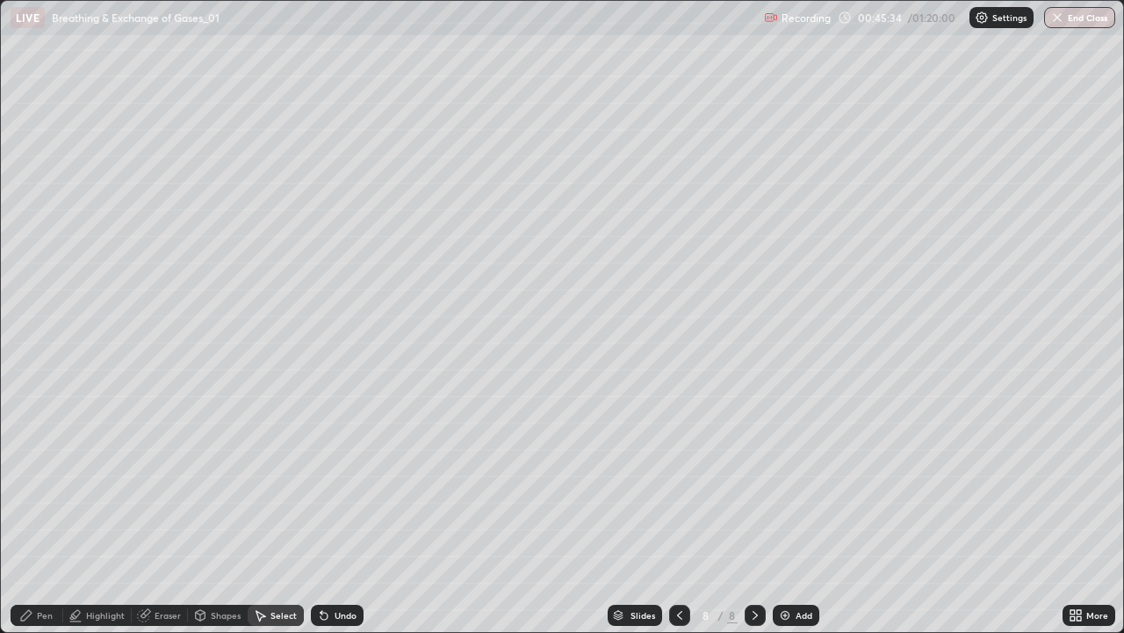
click at [156, 513] on div "Eraser" at bounding box center [168, 615] width 26 height 9
click at [30, 513] on icon at bounding box center [32, 555] width 14 height 15
click at [42, 513] on div "Pen" at bounding box center [37, 614] width 53 height 21
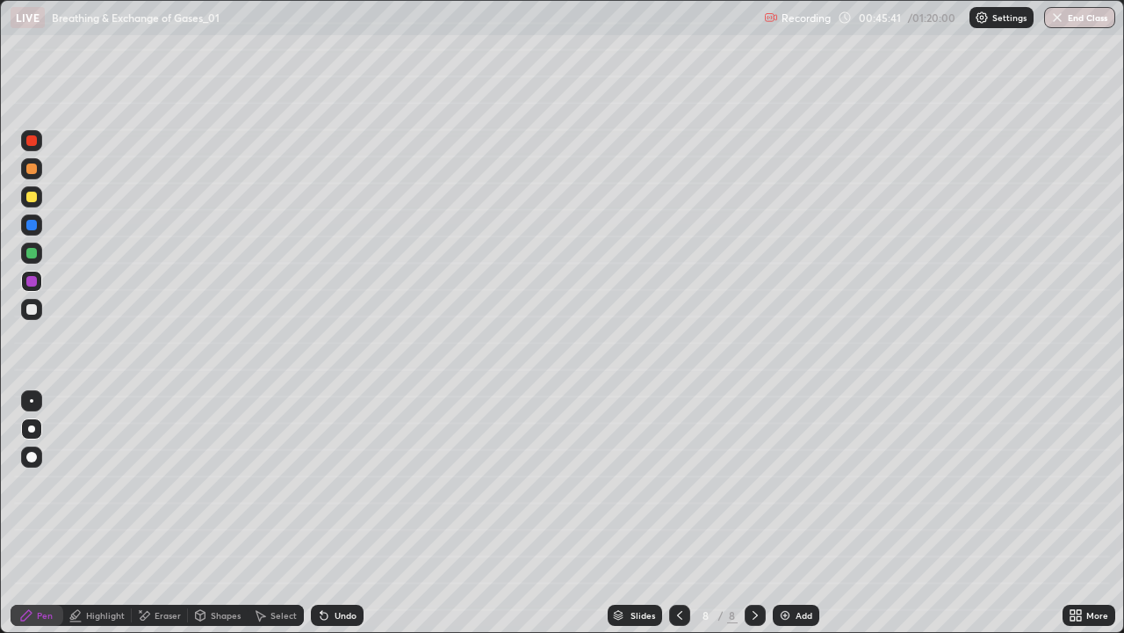
click at [333, 513] on div "Undo" at bounding box center [337, 614] width 53 height 21
click at [33, 309] on div at bounding box center [31, 309] width 11 height 11
click at [337, 513] on div "Undo" at bounding box center [346, 615] width 22 height 9
click at [336, 513] on div "Undo" at bounding box center [346, 615] width 22 height 9
click at [788, 513] on img at bounding box center [785, 615] width 14 height 14
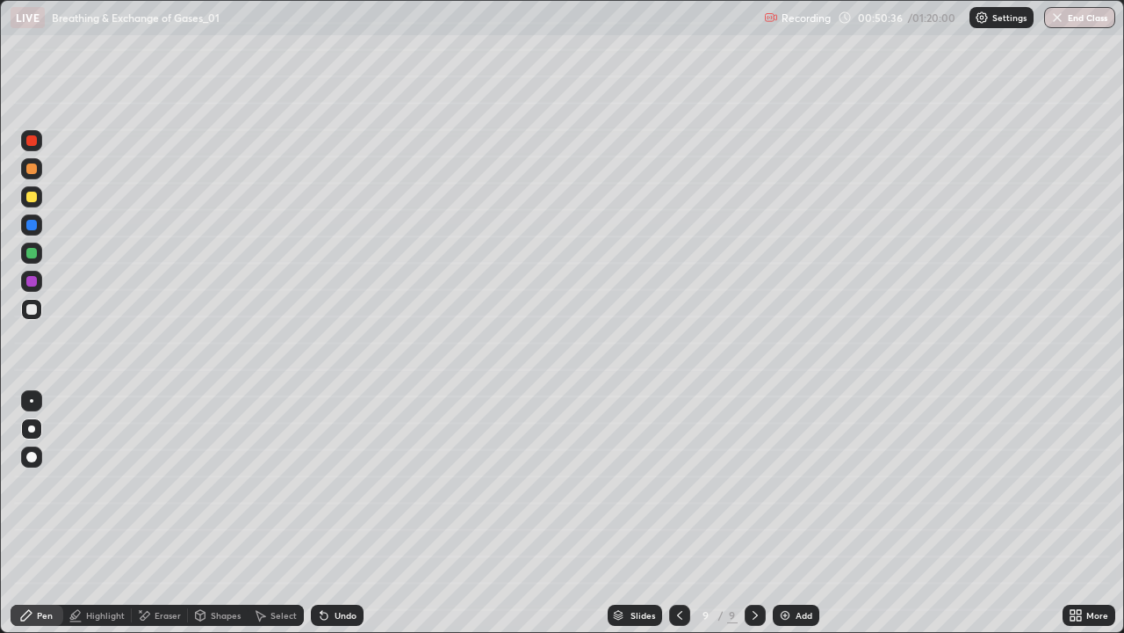
click at [34, 252] on div at bounding box center [31, 253] width 11 height 11
click at [32, 309] on div at bounding box center [31, 309] width 11 height 11
click at [790, 513] on img at bounding box center [785, 615] width 14 height 14
click at [779, 513] on img at bounding box center [785, 615] width 14 height 14
click at [787, 513] on img at bounding box center [785, 615] width 14 height 14
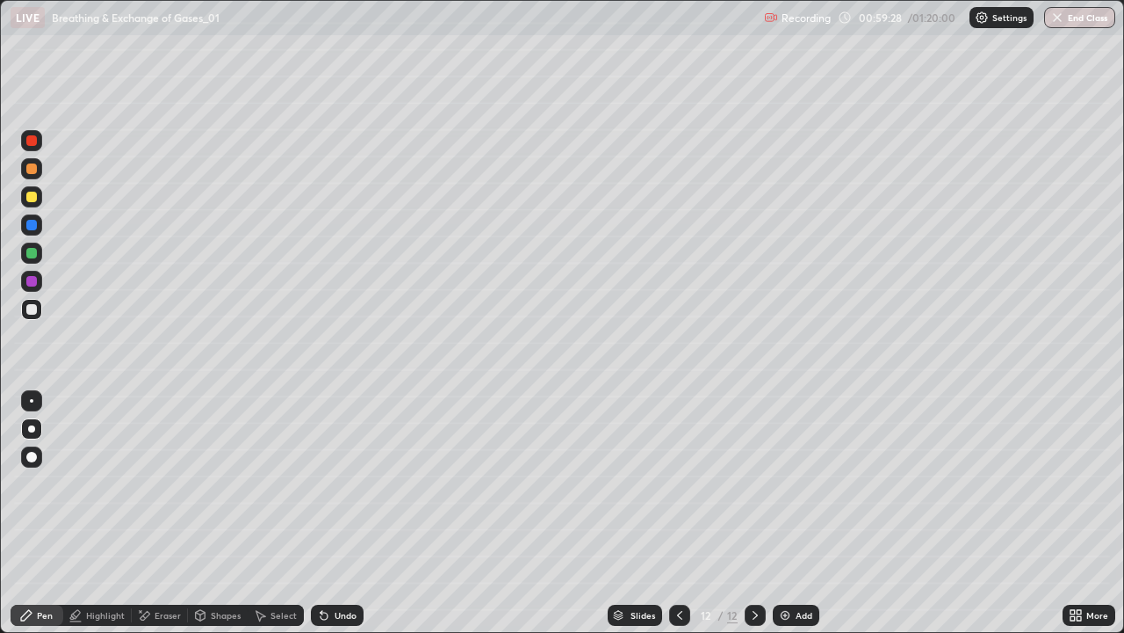
click at [28, 256] on div at bounding box center [31, 253] width 11 height 11
click at [799, 513] on div "Add" at bounding box center [804, 615] width 17 height 9
click at [36, 308] on div at bounding box center [31, 309] width 11 height 11
click at [34, 286] on div at bounding box center [31, 281] width 11 height 11
click at [208, 513] on div "Shapes" at bounding box center [218, 614] width 60 height 21
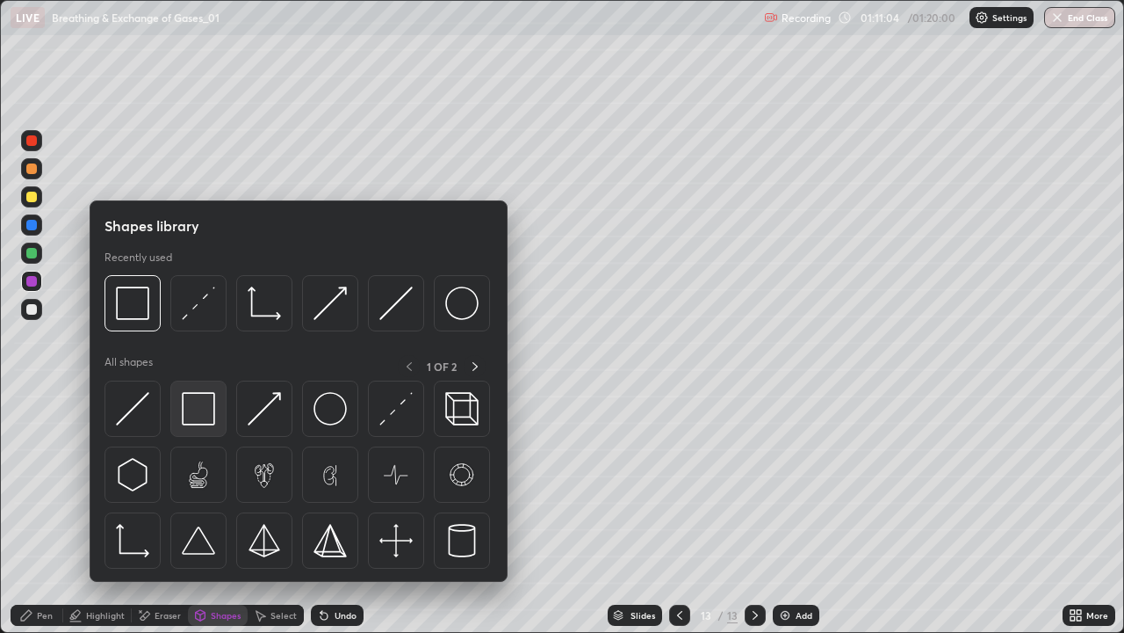
click at [196, 417] on img at bounding box center [198, 408] width 33 height 33
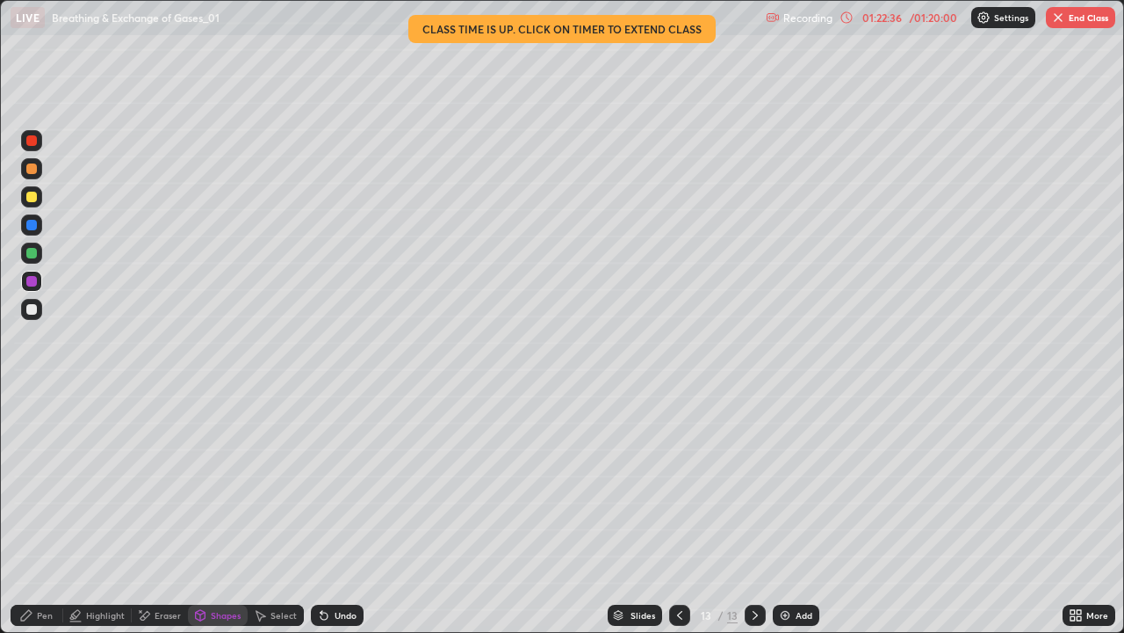
click at [1060, 7] on button "End Class" at bounding box center [1080, 17] width 69 height 21
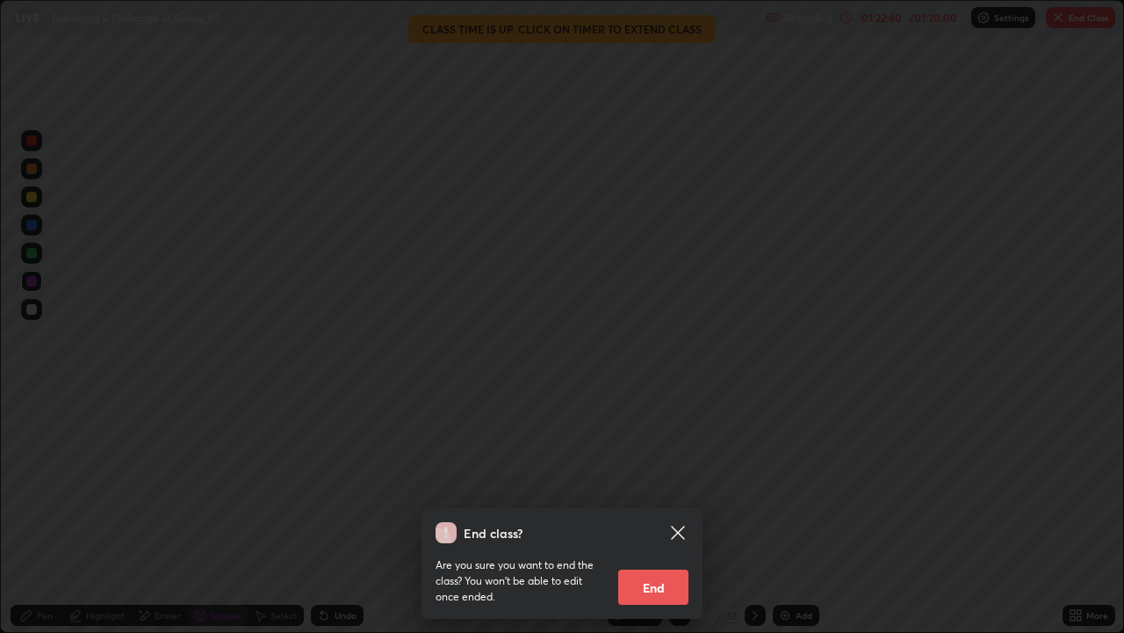
click at [662, 513] on button "End" at bounding box center [653, 586] width 70 height 35
